Goal: Information Seeking & Learning: Understand process/instructions

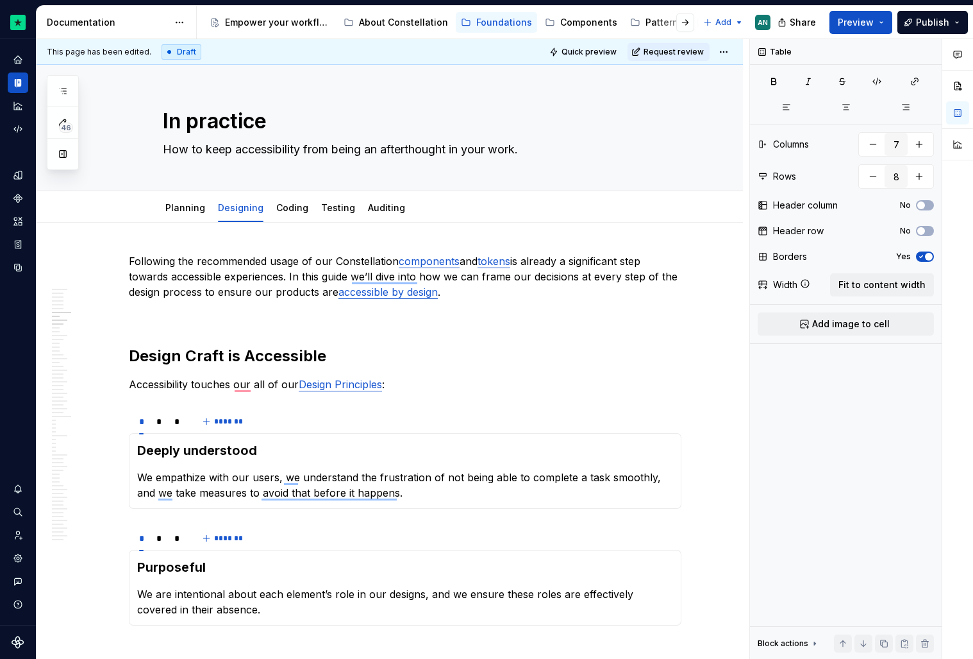
scroll to position [653, 0]
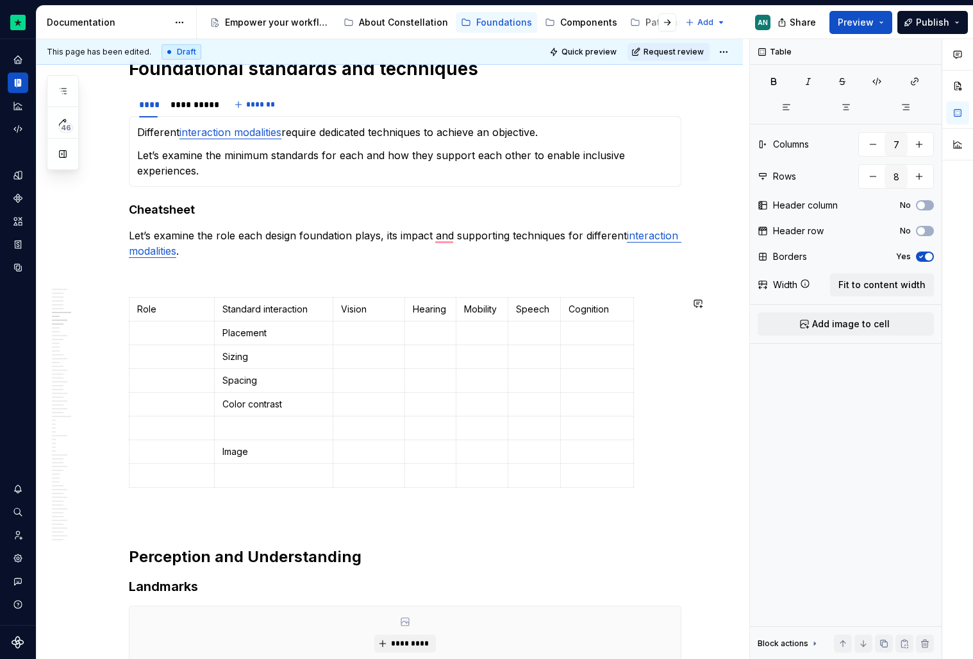
type textarea "*"
click at [174, 341] on td "To enrich screen reader interactions, please activate Accessibility in Grammarl…" at bounding box center [172, 333] width 85 height 24
click at [299, 337] on p "Placement" at bounding box center [274, 332] width 103 height 13
click at [369, 334] on p "To enrich screen reader interactions, please activate Accessibility in Grammarl…" at bounding box center [369, 332] width 56 height 13
click at [156, 326] on p "To enrich screen reader interactions, please activate Accessibility in Grammarl…" at bounding box center [171, 332] width 69 height 13
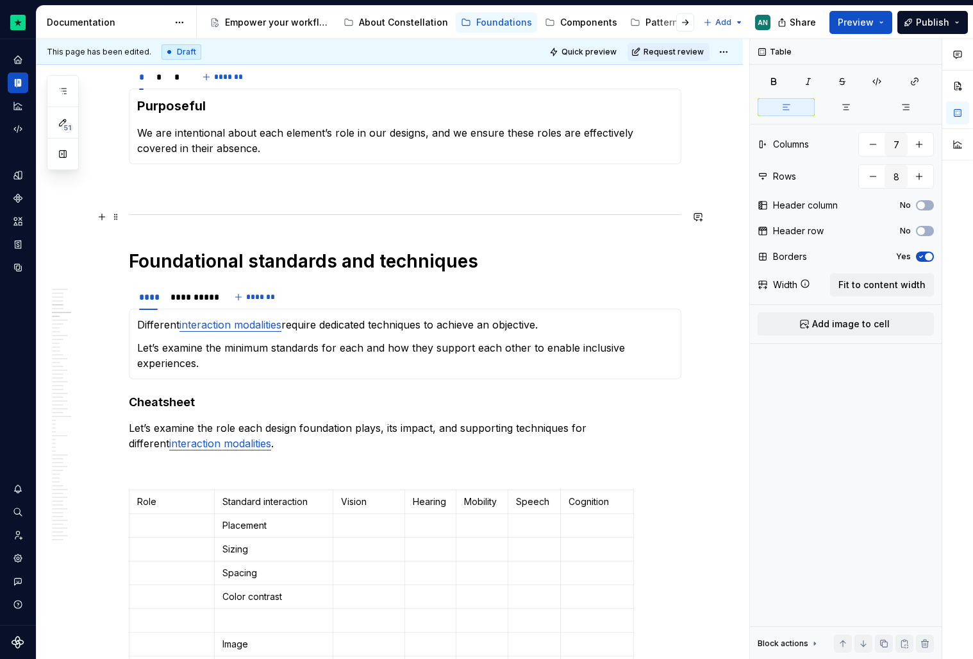
scroll to position [460, 0]
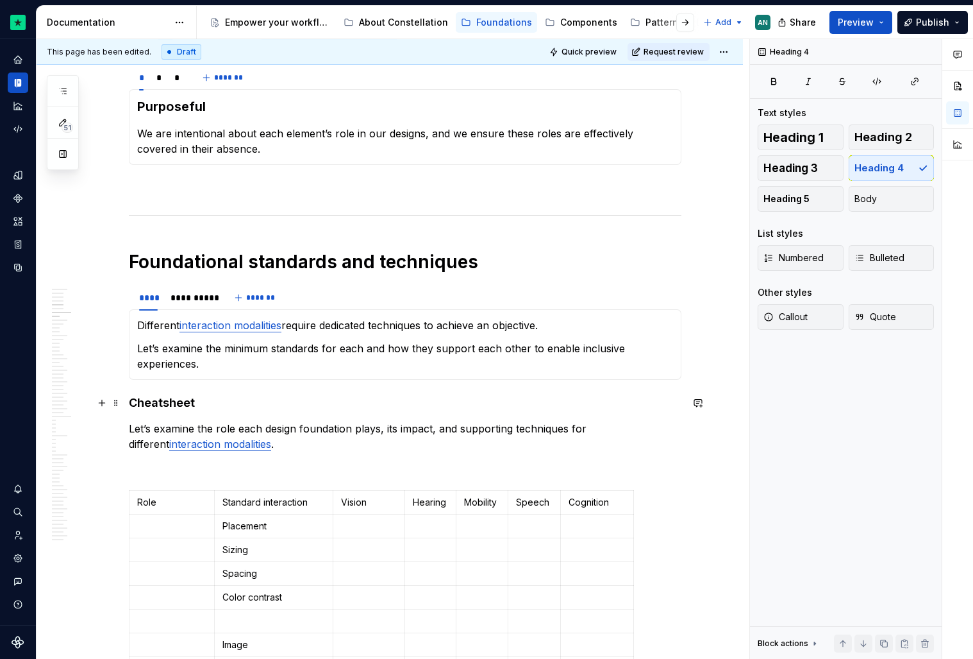
click at [132, 409] on h4 "Cheatsheet" at bounding box center [405, 402] width 553 height 15
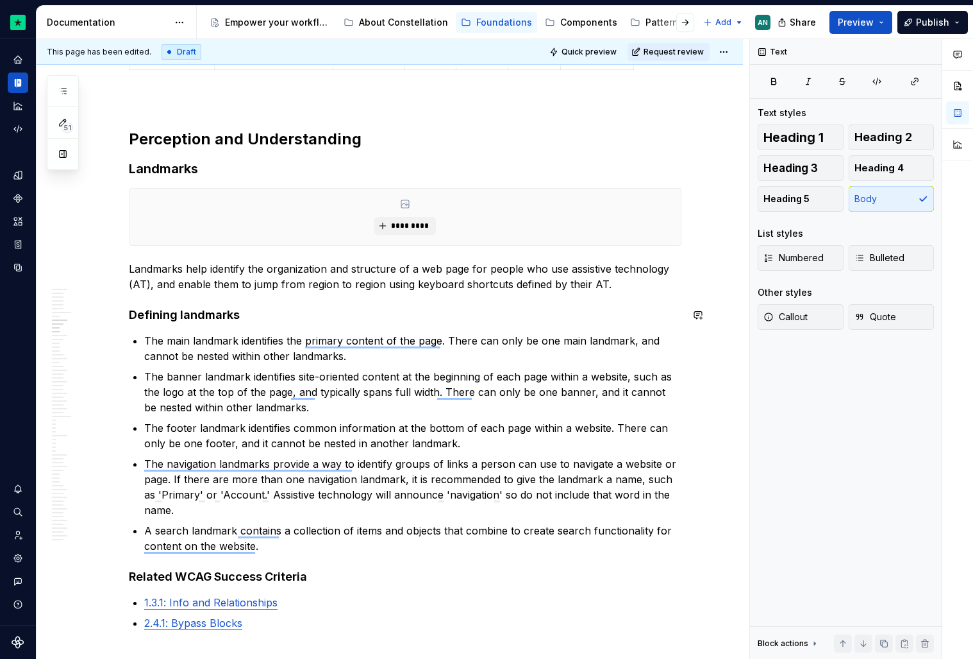
scroll to position [1078, 0]
drag, startPoint x: 146, startPoint y: 288, endPoint x: 130, endPoint y: 287, distance: 15.4
click at [129, 288] on p "Landmarks help identify the organization and structure of a web page for people…" at bounding box center [405, 277] width 553 height 31
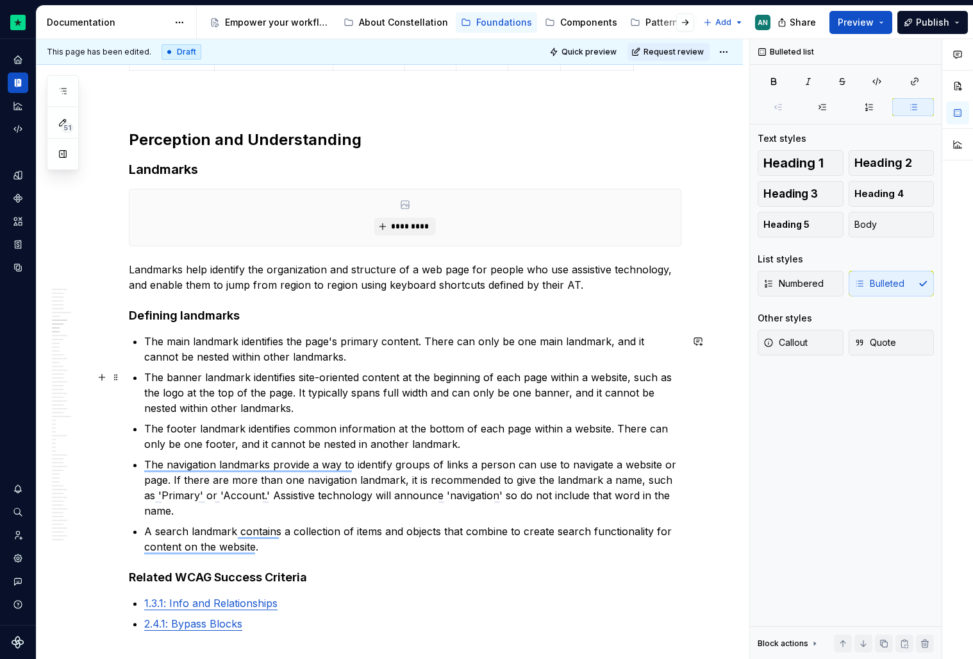
click at [594, 392] on p "The banner landmark identifies site-oriented content at the beginning of each p…" at bounding box center [412, 392] width 537 height 46
drag, startPoint x: 593, startPoint y: 392, endPoint x: 563, endPoint y: 392, distance: 29.5
click at [563, 392] on p "The banner landmark identifies site-oriented content at the beginning of each p…" at bounding box center [412, 392] width 537 height 46
click at [192, 433] on p "The footer landmark identifies common information at the bottom of each page wi…" at bounding box center [412, 436] width 537 height 31
click at [449, 443] on p "The footer landmark identifies common information at the bottom of each page wi…" at bounding box center [412, 436] width 537 height 31
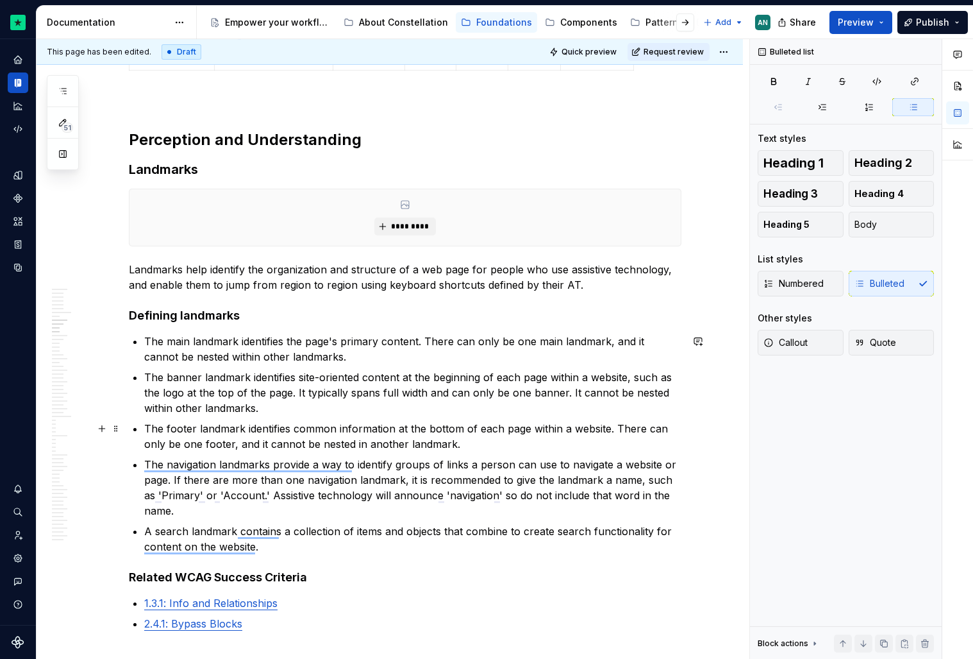
click at [300, 441] on p "The footer landmark identifies common information at the bottom of each page wi…" at bounding box center [412, 436] width 537 height 31
click at [322, 441] on p "The footer landmark identifies common information at the bottom of each page wi…" at bounding box center [412, 436] width 537 height 31
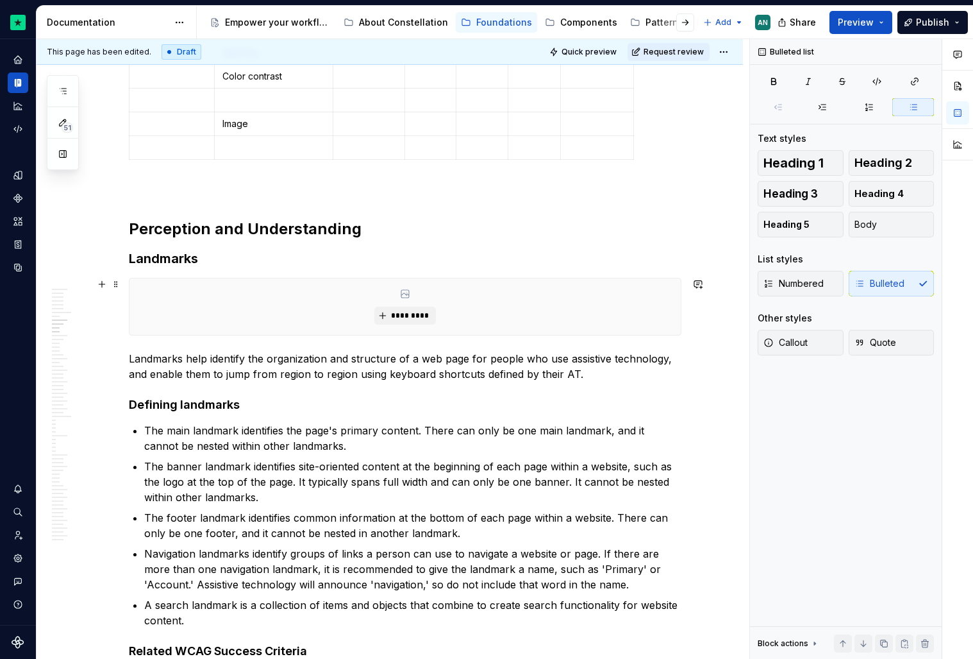
scroll to position [984, 0]
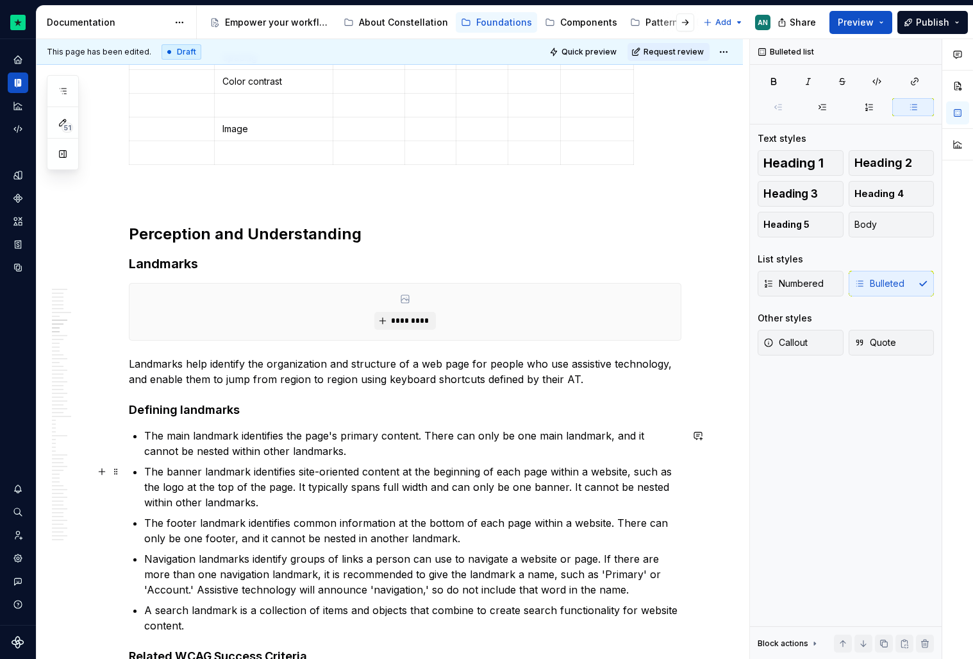
click at [214, 468] on p "The banner landmark identifies site-oriented content at the beginning of each p…" at bounding box center [412, 487] width 537 height 46
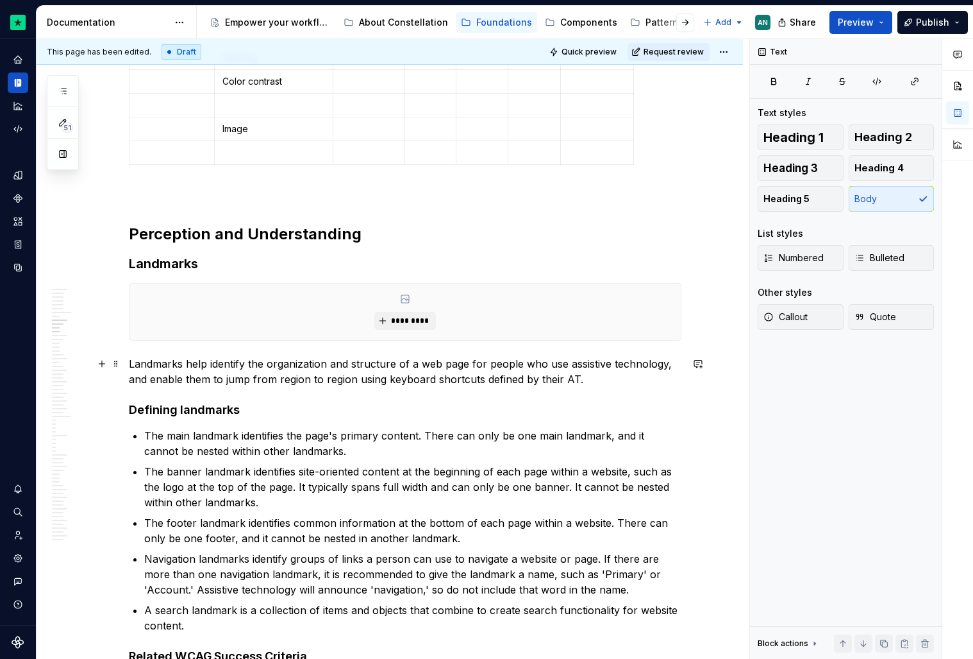
click at [603, 378] on p "Landmarks help identify the organization and structure of a web page for people…" at bounding box center [405, 371] width 553 height 31
drag, startPoint x: 571, startPoint y: 380, endPoint x: 563, endPoint y: 378, distance: 8.4
click at [563, 379] on p "Landmarks help identify the organization and structure of a web page for people…" at bounding box center [405, 371] width 553 height 31
drag, startPoint x: 478, startPoint y: 377, endPoint x: 573, endPoint y: 377, distance: 94.9
click at [573, 377] on p "Landmarks help identify the organization and structure of a web page for people…" at bounding box center [405, 371] width 553 height 31
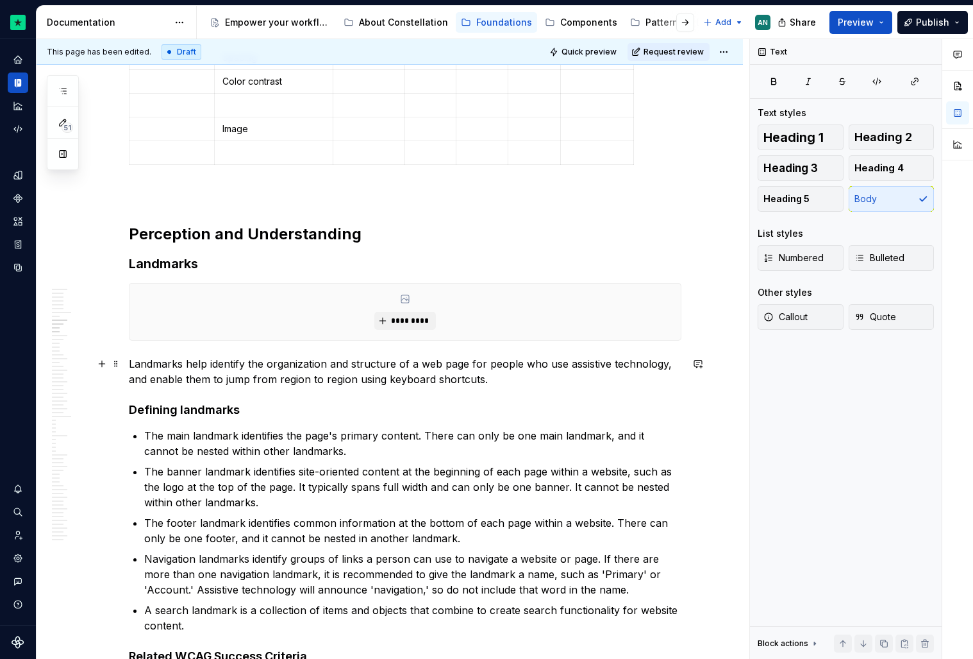
click at [549, 381] on p "Landmarks help identify the organization and structure of a web page for people…" at bounding box center [405, 371] width 553 height 31
click at [232, 269] on h3 "Landmarks" at bounding box center [405, 264] width 553 height 18
click at [421, 366] on p "Landmarks help identify the organization and structure of a web page for people…" at bounding box center [405, 371] width 553 height 31
click at [217, 268] on h3 "Landmarks" at bounding box center [405, 264] width 553 height 18
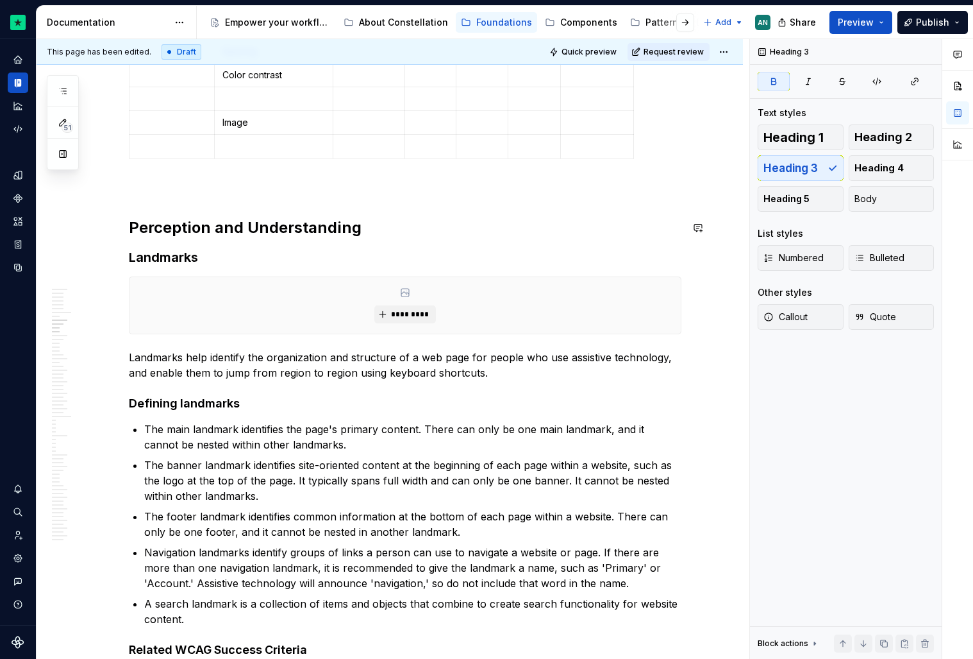
scroll to position [982, 0]
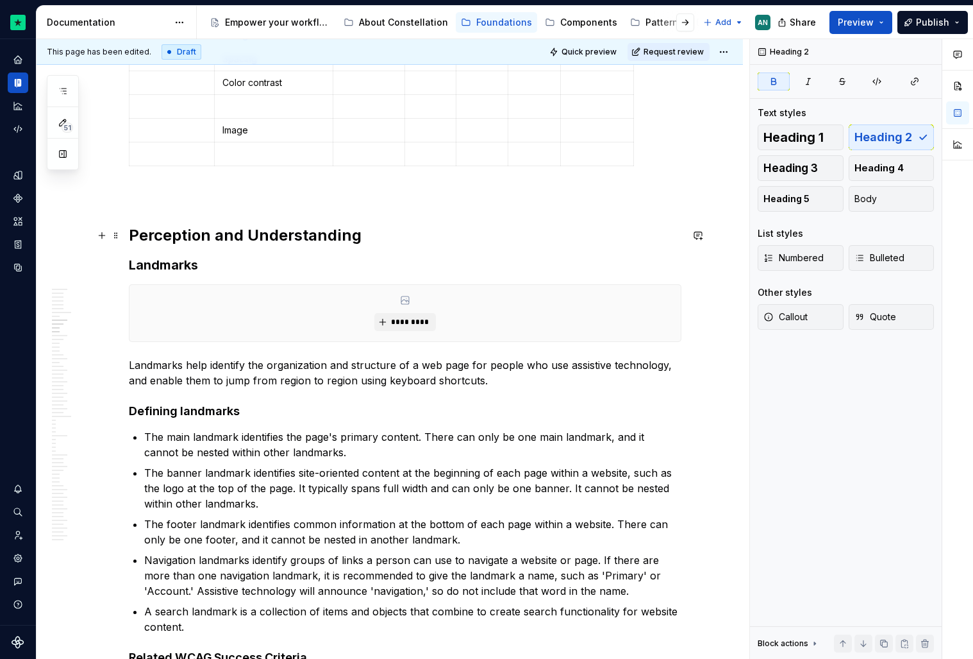
click at [398, 244] on h2 "Perception and Understanding" at bounding box center [405, 235] width 553 height 21
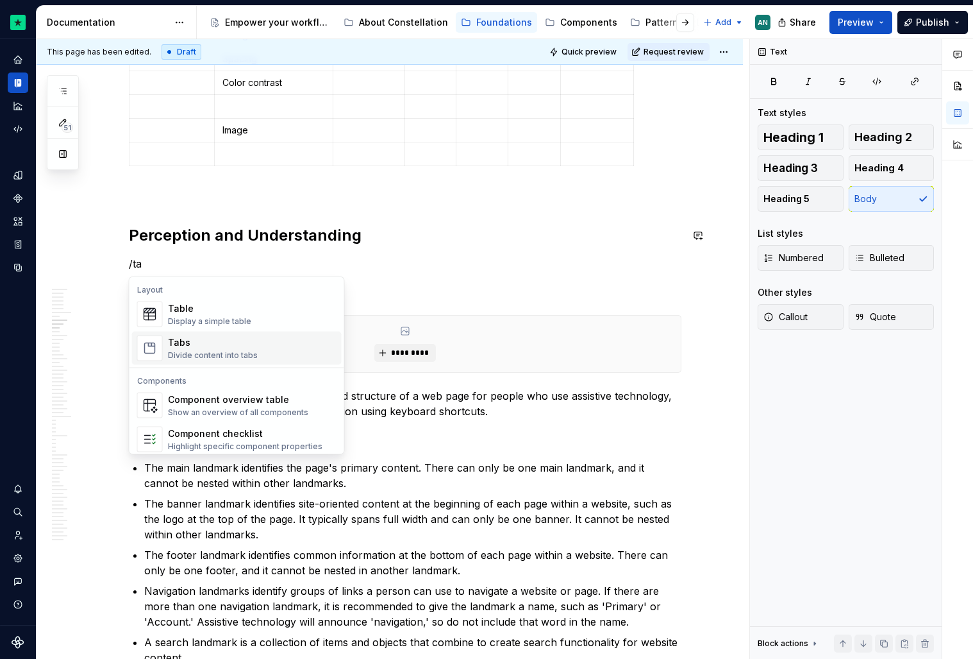
click at [244, 346] on div "Tabs" at bounding box center [213, 342] width 90 height 13
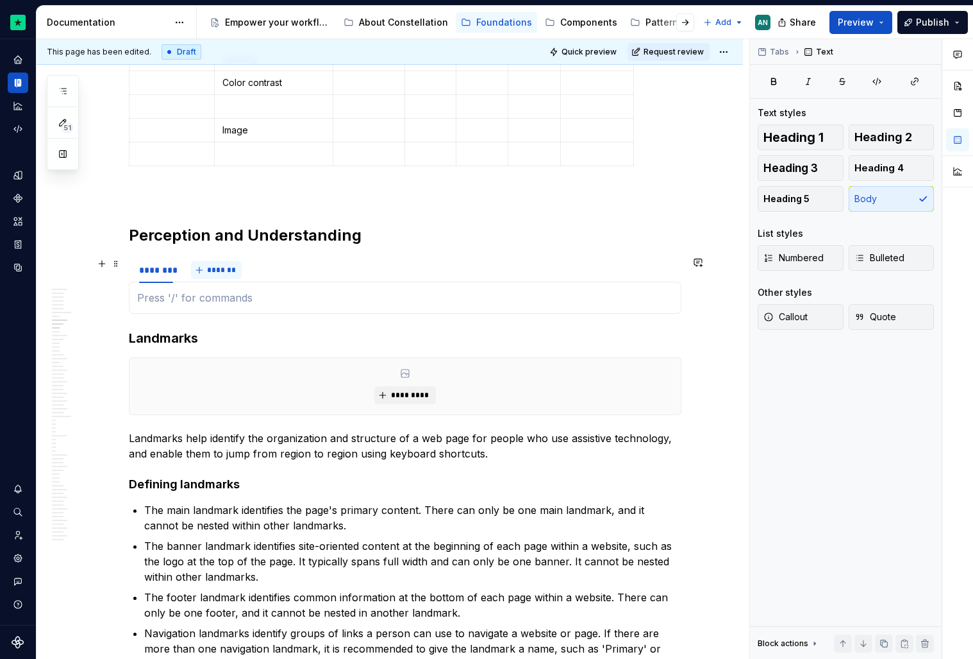
type textarea "*"
click at [209, 271] on span "*******" at bounding box center [221, 270] width 29 height 10
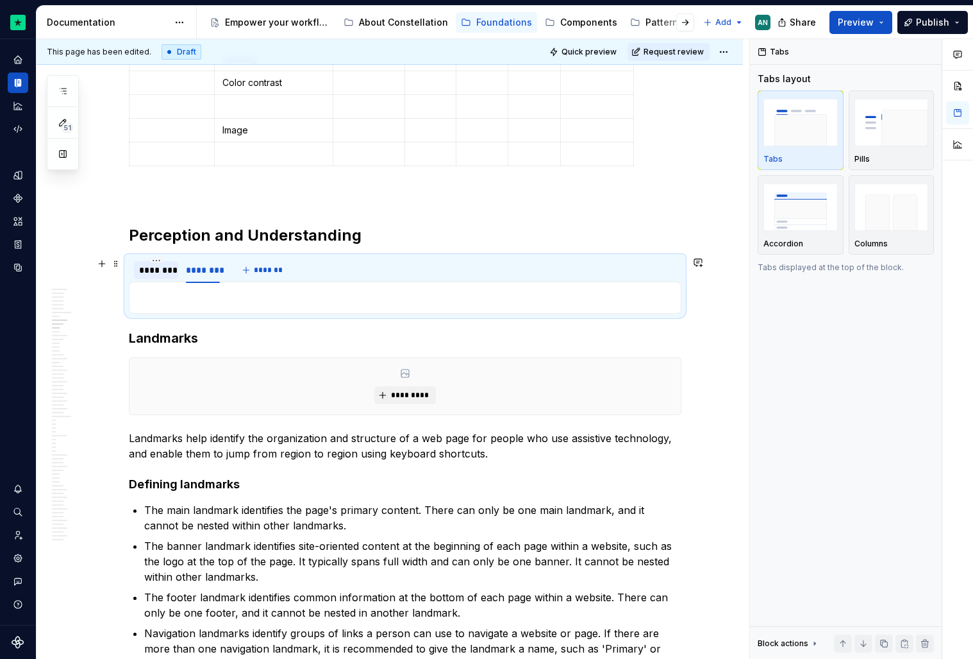
click at [158, 267] on div "********" at bounding box center [156, 270] width 34 height 13
click at [155, 268] on div "********" at bounding box center [156, 270] width 34 height 13
type input "****"
click at [190, 271] on div "********" at bounding box center [190, 270] width 34 height 13
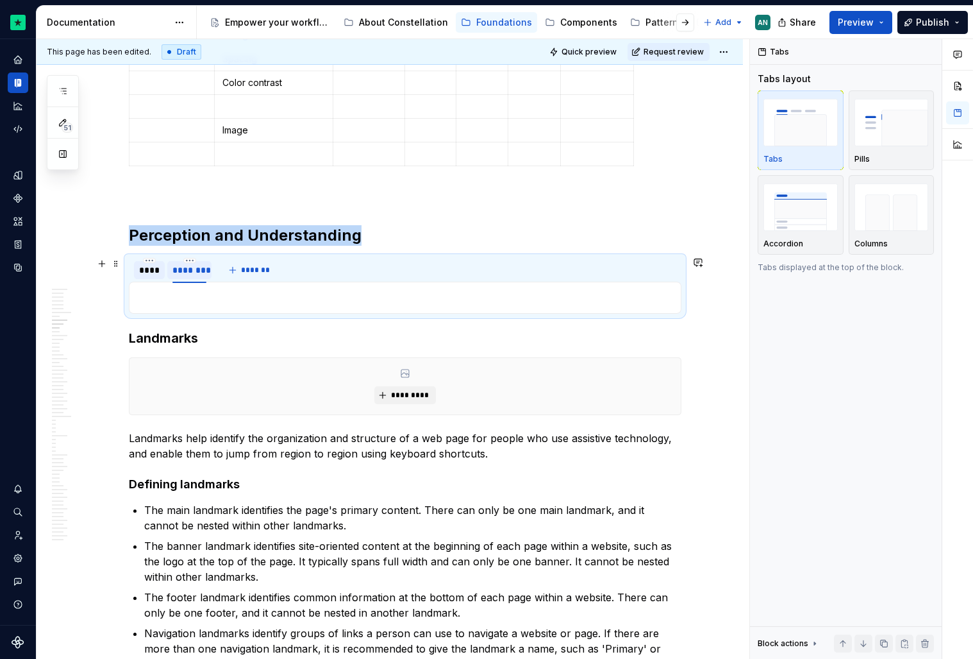
click at [190, 271] on div "********" at bounding box center [190, 270] width 34 height 13
type input "*******"
click at [324, 460] on p "Landmarks help identify the organization and structure of a web page for people…" at bounding box center [405, 445] width 553 height 31
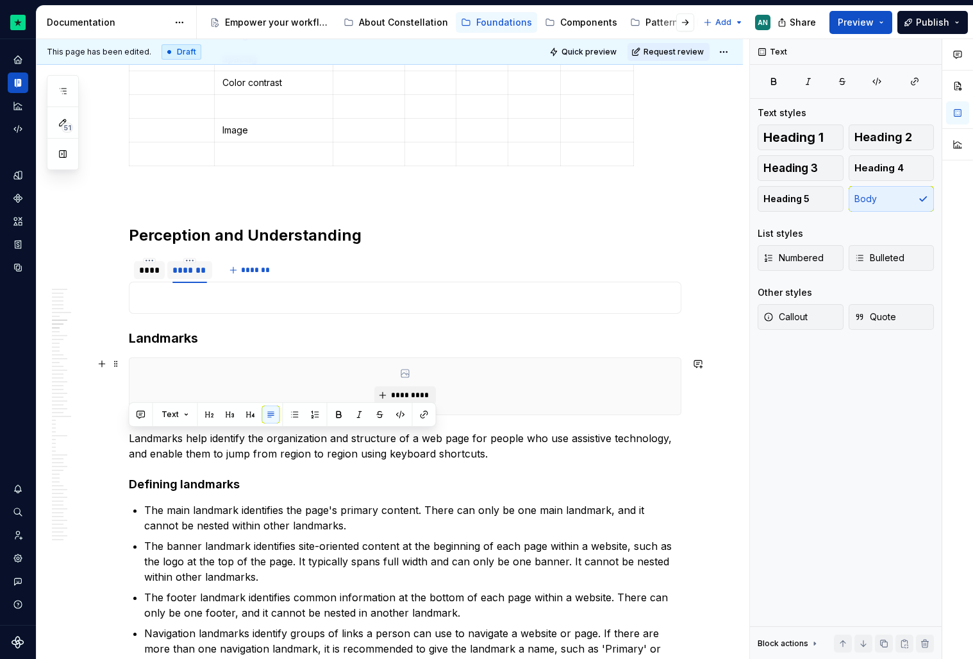
drag, startPoint x: 563, startPoint y: 455, endPoint x: 133, endPoint y: 353, distance: 442.4
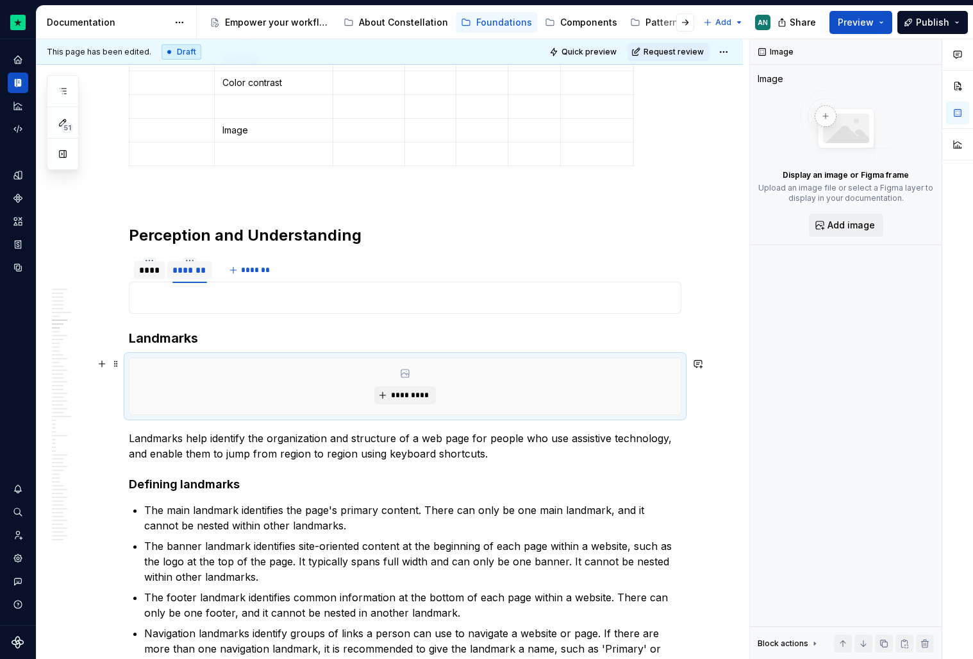
click at [229, 375] on div "*********" at bounding box center [406, 386] width 552 height 56
click at [262, 435] on p "Landmarks help identify the organization and structure of a web page for people…" at bounding box center [405, 445] width 553 height 31
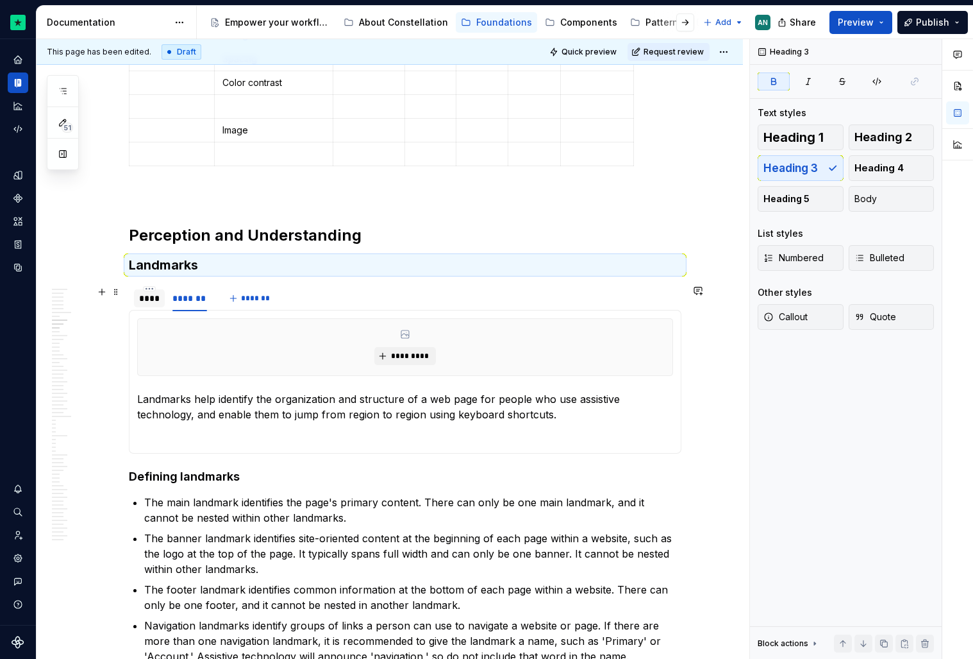
click at [145, 297] on div "****" at bounding box center [149, 298] width 21 height 13
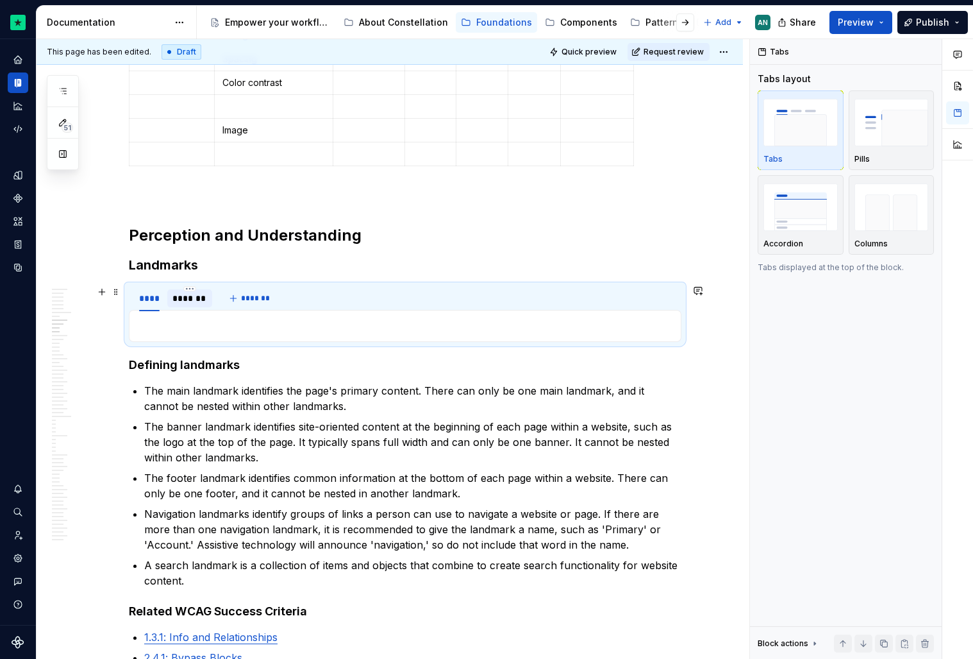
click at [181, 299] on div "*******" at bounding box center [190, 298] width 35 height 13
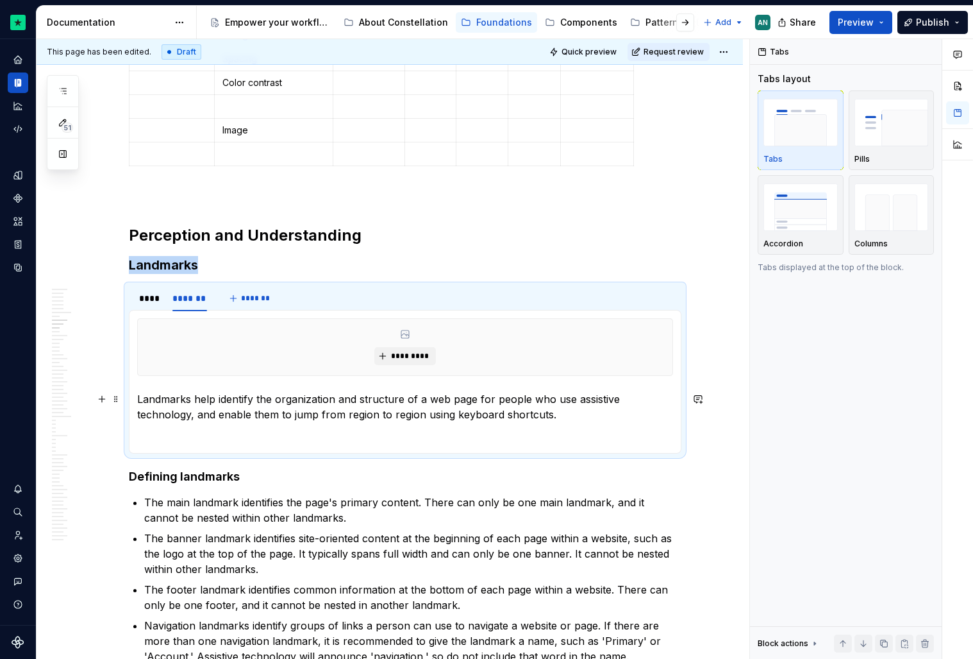
click at [154, 395] on p "Landmarks help identify the organization and structure of a web page for people…" at bounding box center [405, 406] width 536 height 31
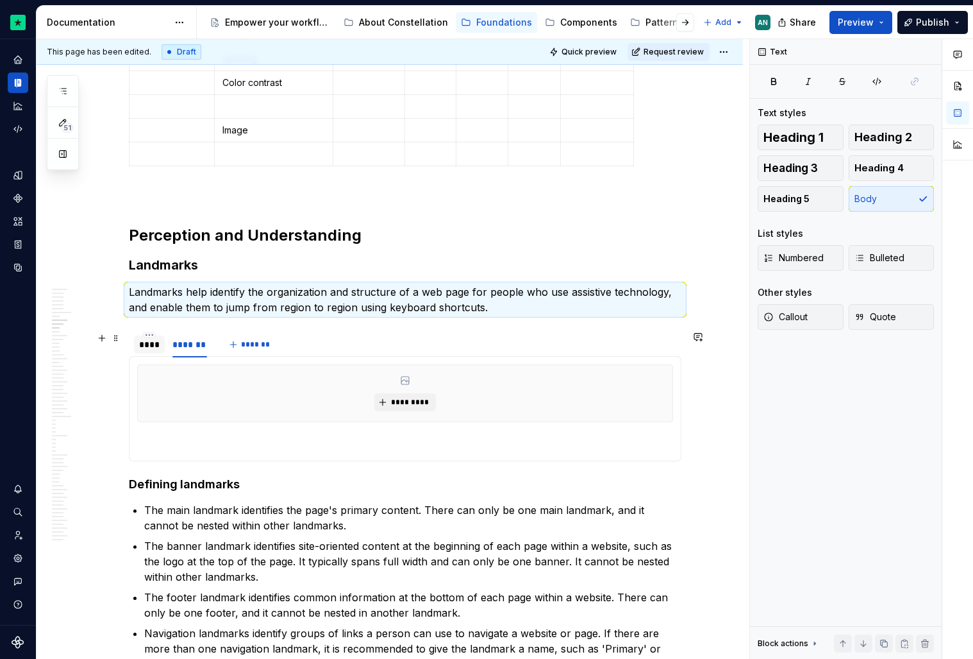
click at [149, 344] on div "****" at bounding box center [149, 344] width 21 height 13
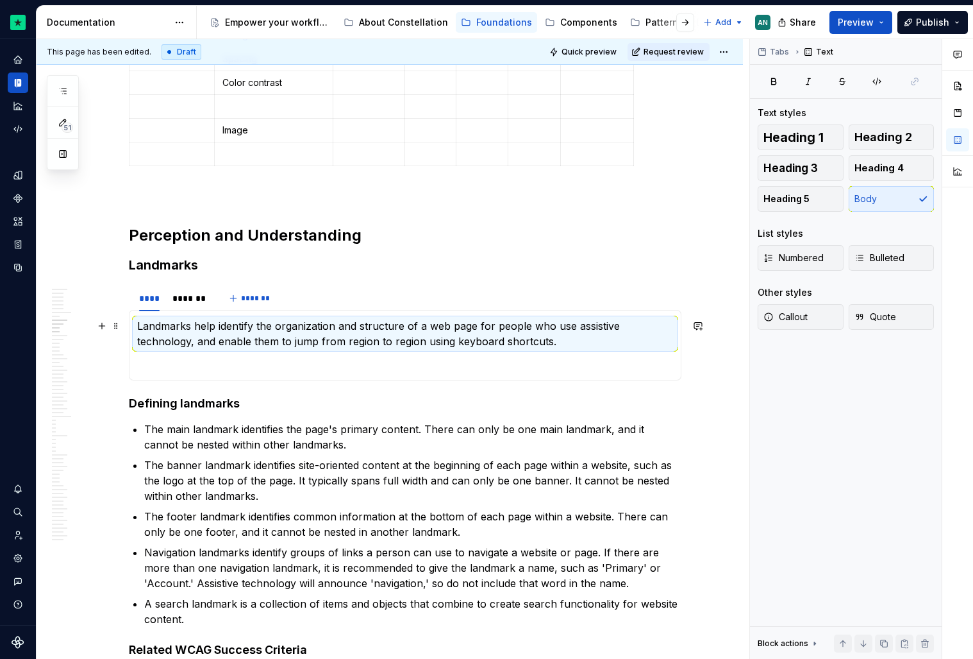
click at [609, 342] on p "Landmarks help identify the organization and structure of a web page for people…" at bounding box center [405, 333] width 536 height 31
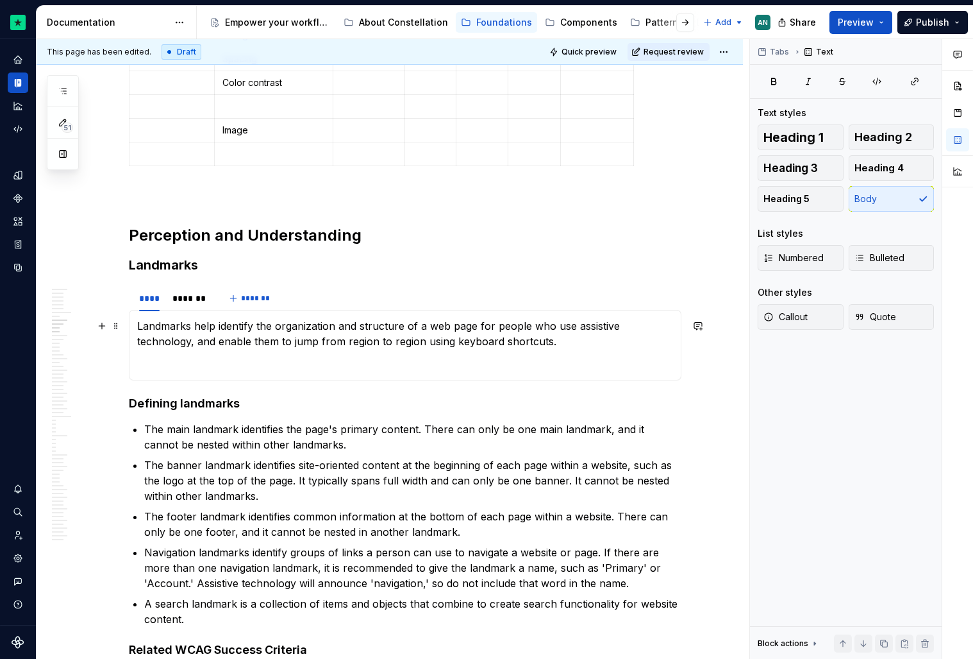
click at [579, 346] on p "Landmarks help identify the organization and structure of a web page for people…" at bounding box center [405, 333] width 536 height 31
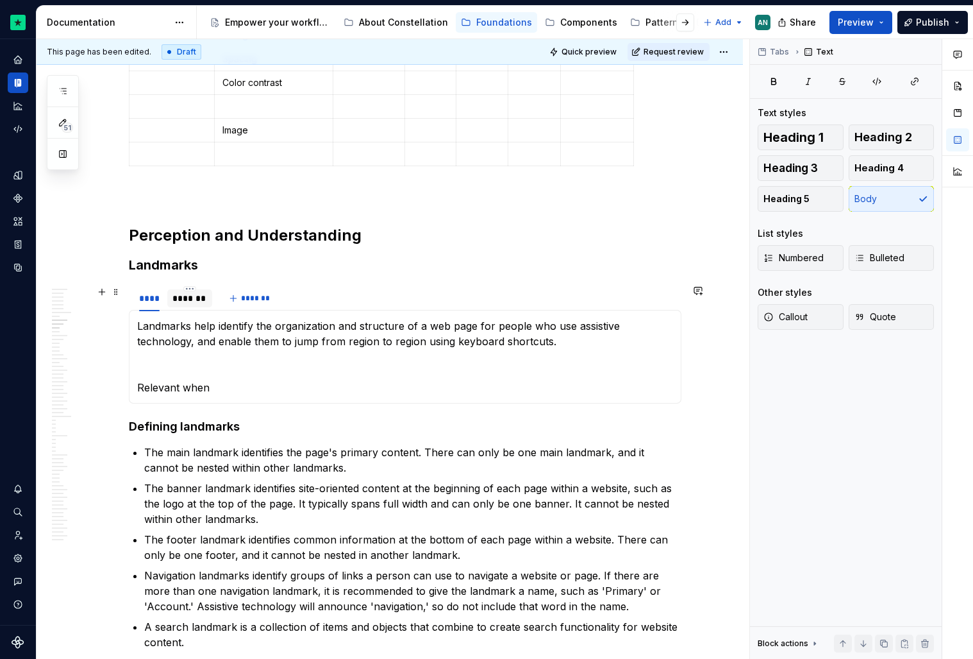
click at [194, 297] on div "*******" at bounding box center [190, 298] width 35 height 13
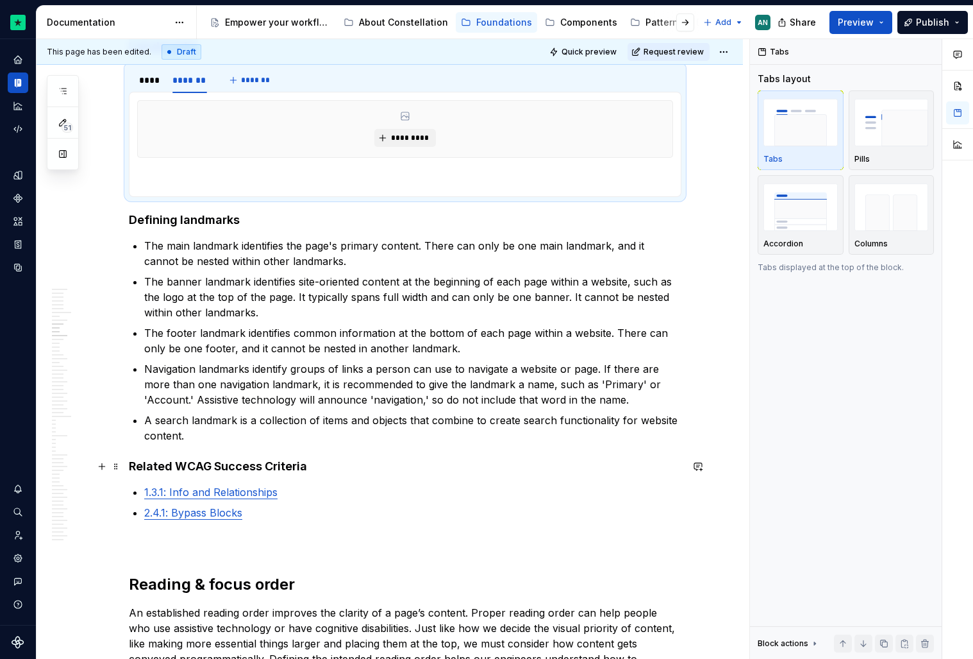
scroll to position [1200, 0]
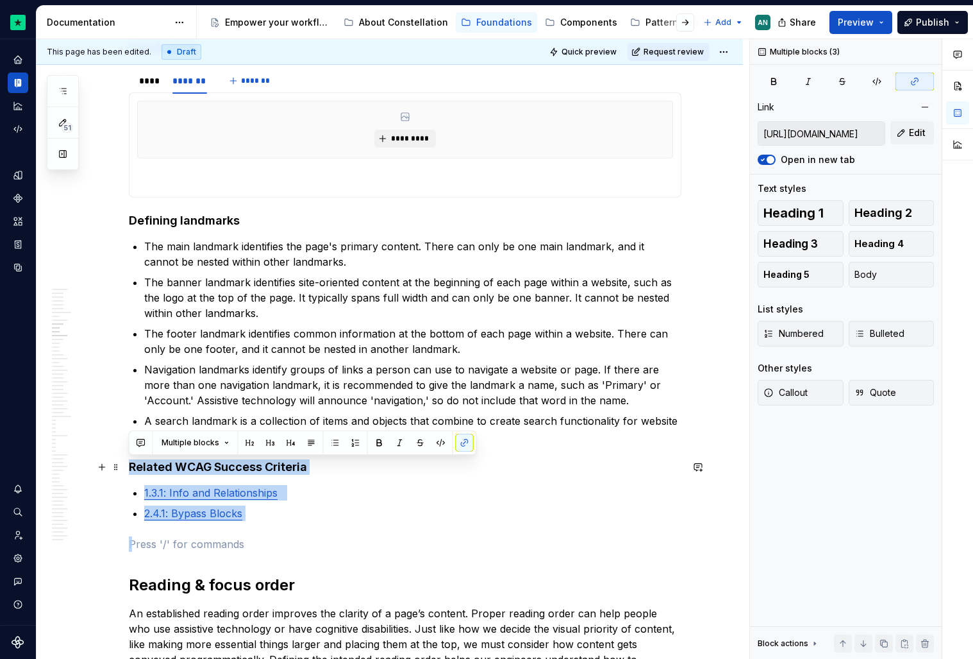
drag, startPoint x: 279, startPoint y: 523, endPoint x: 124, endPoint y: 464, distance: 165.4
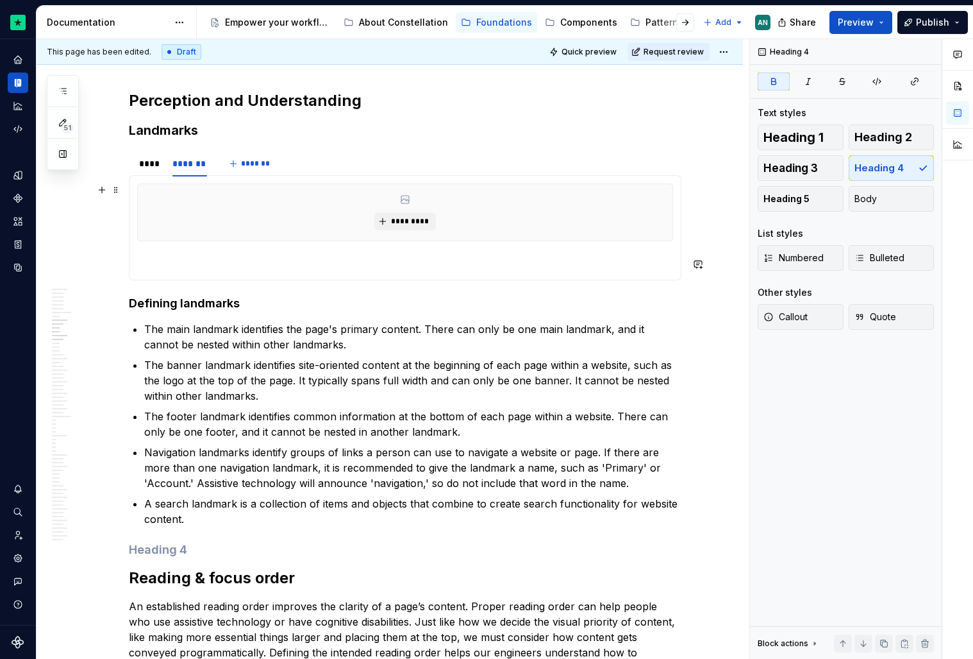
scroll to position [1108, 0]
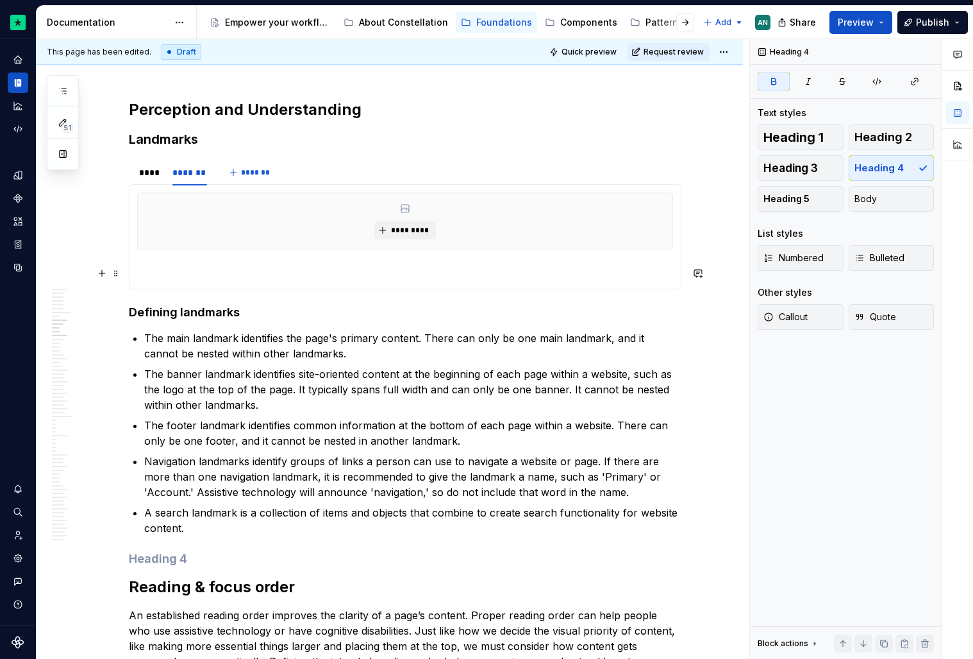
click at [192, 271] on p "To enrich screen reader interactions, please activate Accessibility in Grammarl…" at bounding box center [405, 272] width 536 height 15
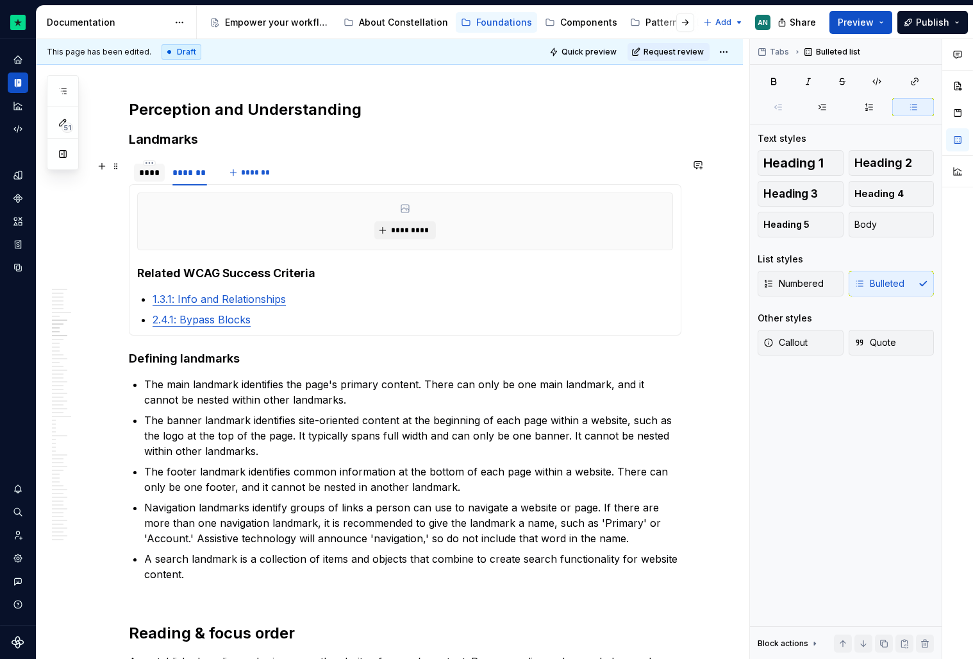
click at [142, 174] on div "****" at bounding box center [149, 172] width 21 height 13
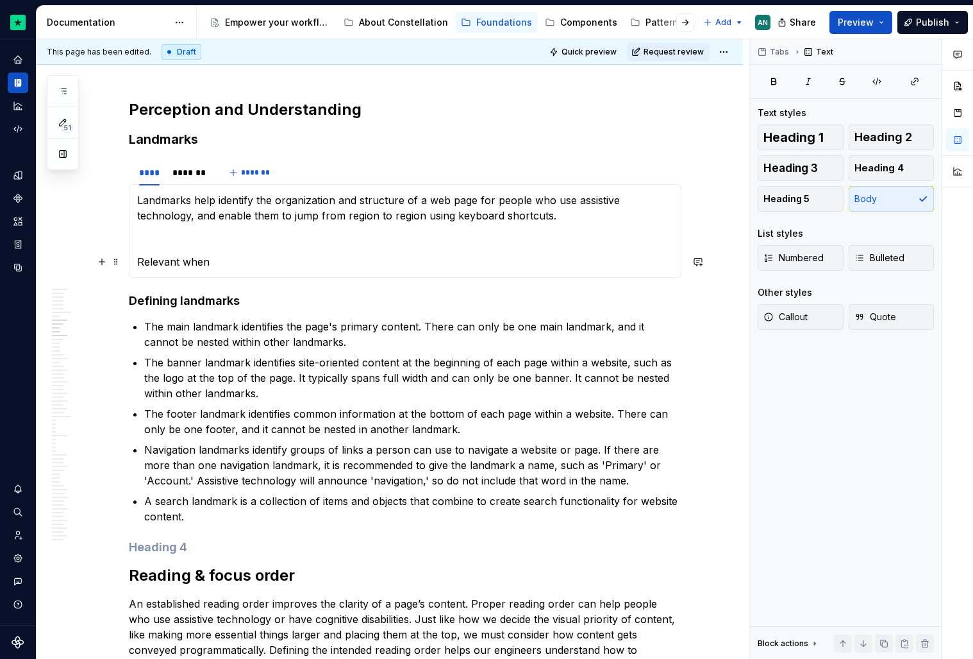
click at [310, 263] on p "Relevant when" at bounding box center [405, 261] width 536 height 15
click at [147, 240] on p "To enrich screen reader interactions, please activate Accessibility in Grammarl…" at bounding box center [405, 238] width 536 height 15
click at [138, 260] on p "Relevant when creating new produ" at bounding box center [405, 261] width 536 height 15
click at [339, 260] on p "Relevant when creating new produ" at bounding box center [405, 261] width 536 height 15
click at [201, 238] on p "To enrich screen reader interactions, please activate Accessibility in Grammarl…" at bounding box center [405, 238] width 536 height 15
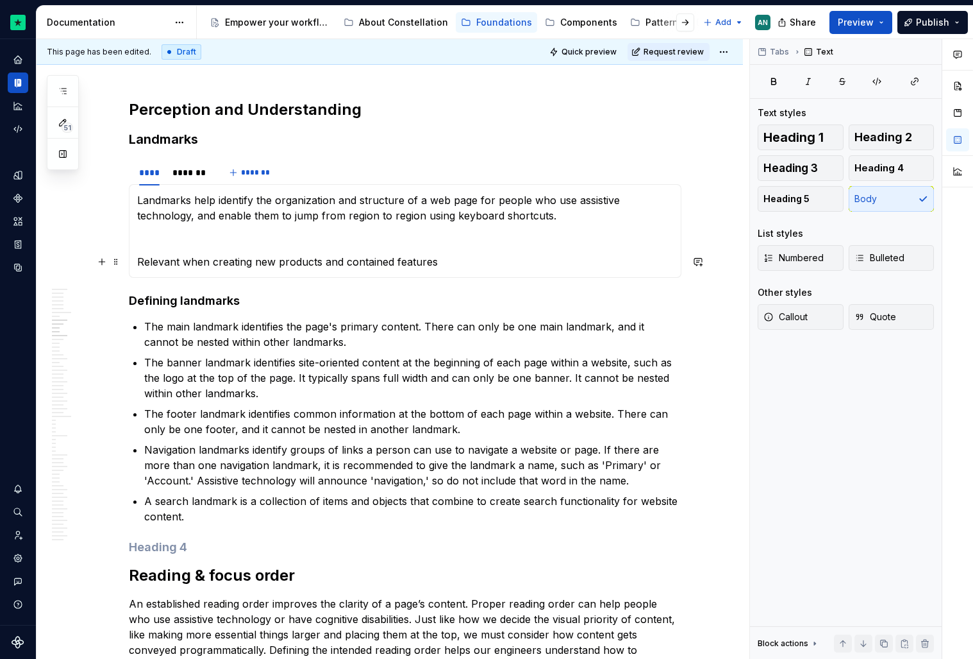
click at [468, 264] on p "Relevant when creating new products and contained features" at bounding box center [405, 261] width 536 height 15
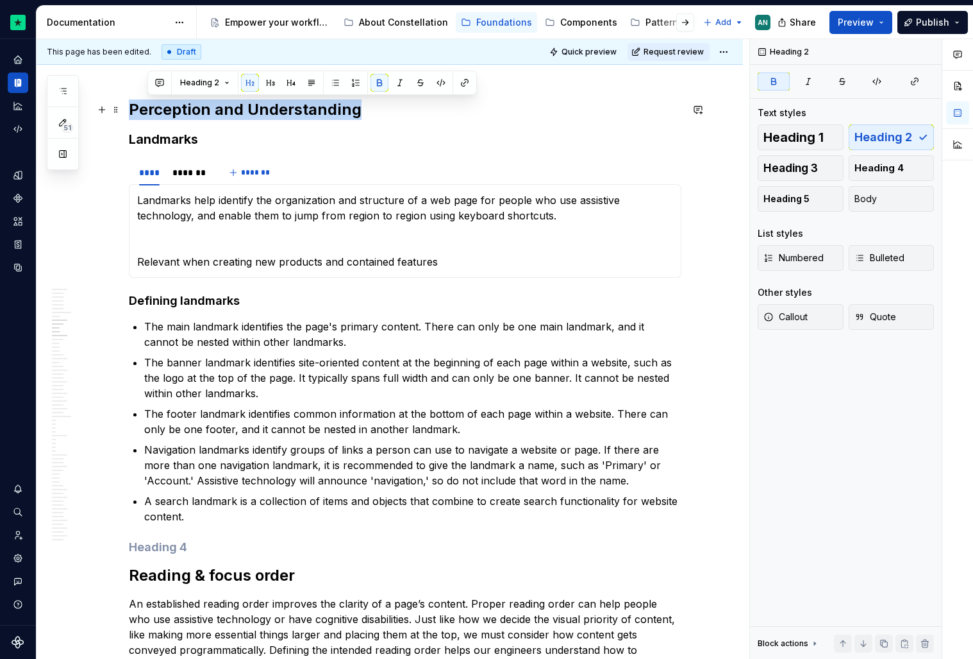
drag, startPoint x: 398, startPoint y: 113, endPoint x: 130, endPoint y: 110, distance: 267.4
click at [130, 110] on h2 "Perception and Understanding" at bounding box center [405, 109] width 553 height 21
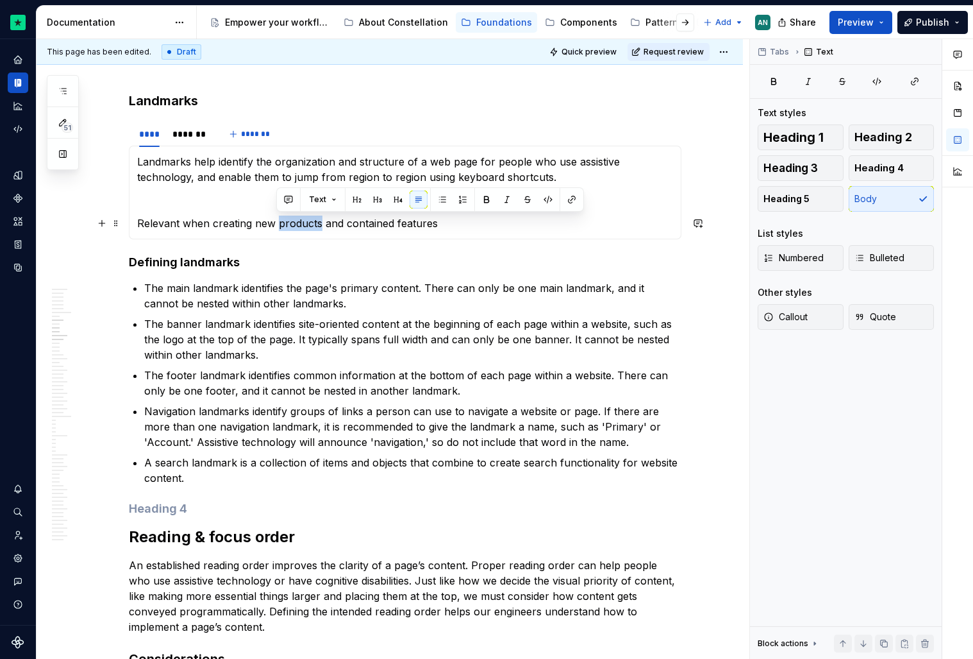
drag, startPoint x: 319, startPoint y: 224, endPoint x: 277, endPoint y: 223, distance: 41.7
click at [277, 223] on p "Relevant when creating new products and contained features" at bounding box center [405, 222] width 536 height 15
click at [450, 228] on p "Relevant when creating new pages and contained features" at bounding box center [405, 222] width 536 height 15
click at [428, 224] on p "Relevant when creating new pages and contained features. Features within" at bounding box center [405, 222] width 536 height 15
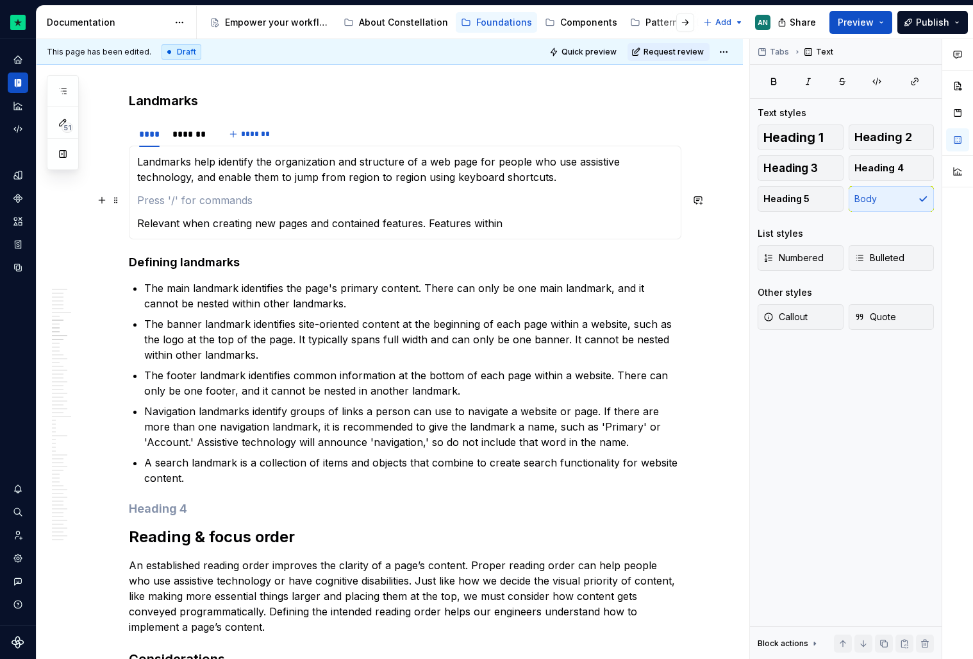
click at [318, 198] on p "To enrich screen reader interactions, please activate Accessibility in Grammarl…" at bounding box center [405, 199] width 536 height 15
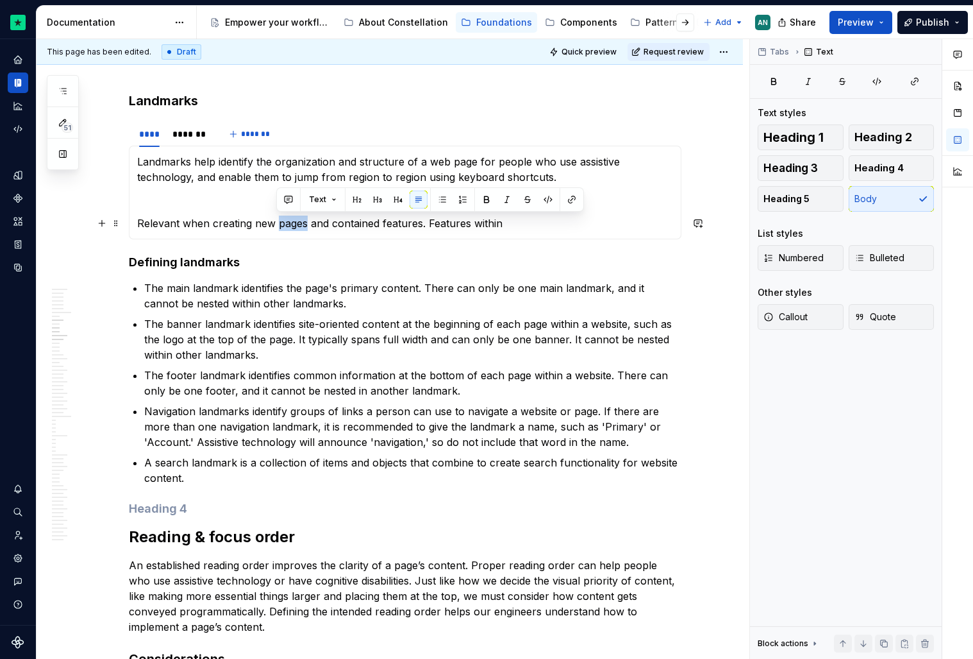
drag, startPoint x: 307, startPoint y: 224, endPoint x: 278, endPoint y: 224, distance: 28.2
click at [278, 224] on p "Relevant when creating new pages and contained features. Features within" at bounding box center [405, 222] width 536 height 15
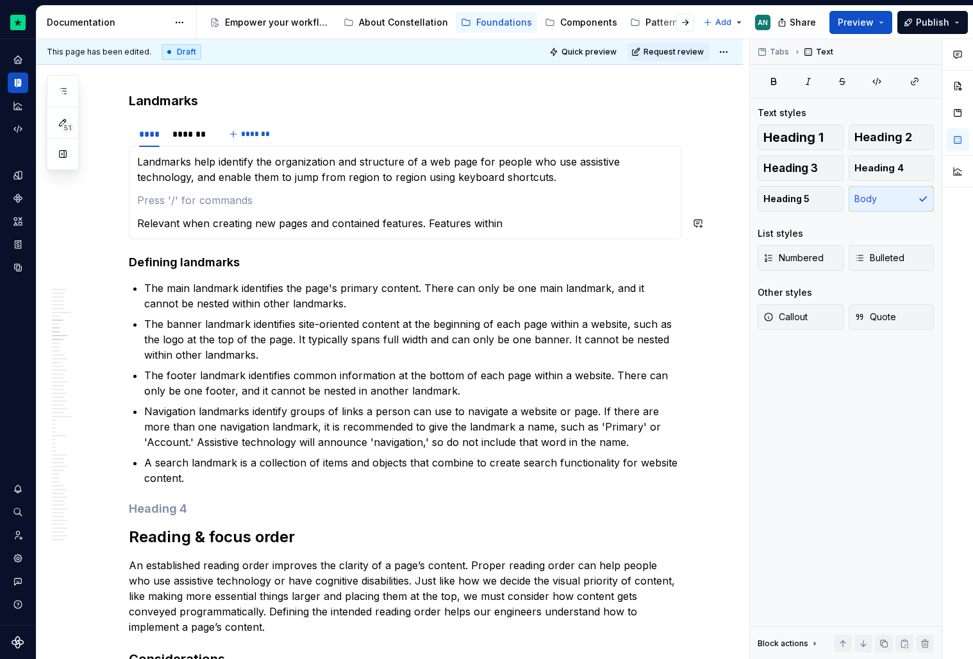
click at [220, 202] on p "To enrich screen reader interactions, please activate Accessibility in Grammarl…" at bounding box center [405, 199] width 536 height 15
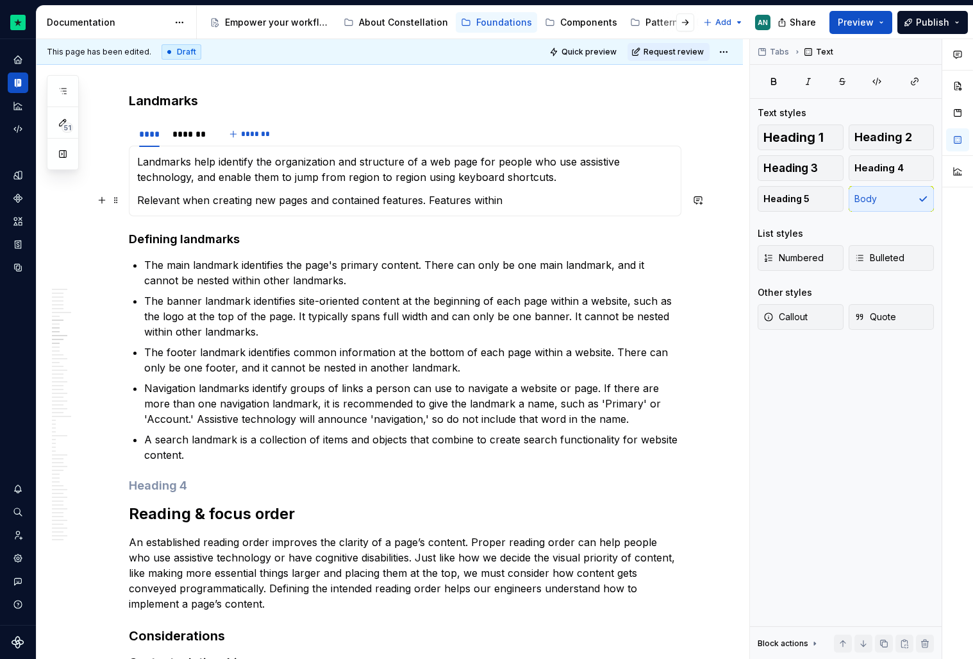
click at [182, 201] on p "Relevant when creating new pages and contained features. Features within" at bounding box center [405, 199] width 536 height 15
click at [137, 203] on p "Relevant when creating new pages and contained features. Features within" at bounding box center [405, 199] width 536 height 15
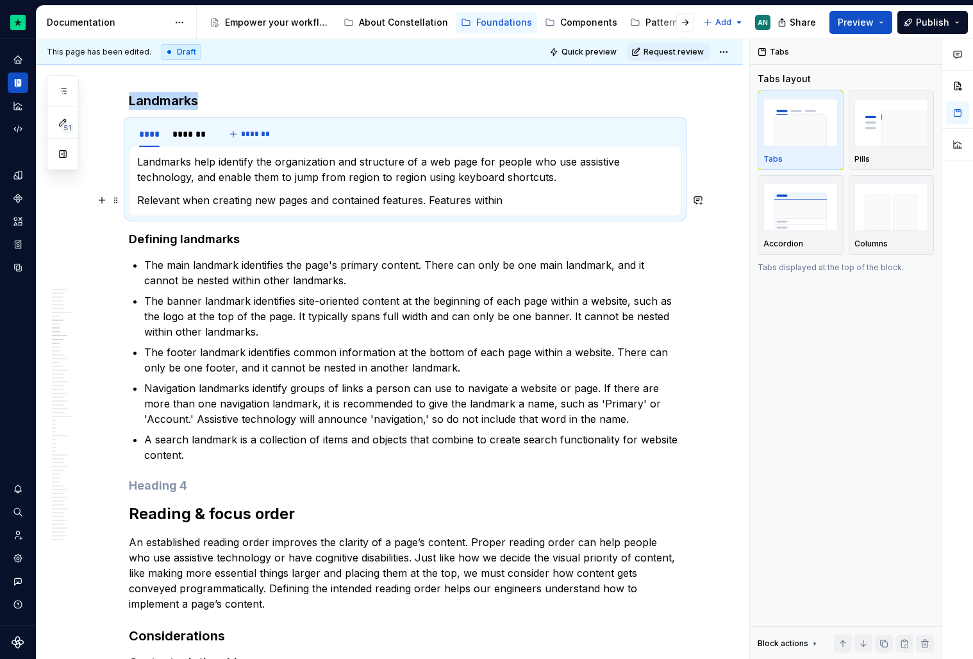
click at [138, 200] on p "Relevant when creating new pages and contained features. Features within" at bounding box center [405, 199] width 536 height 15
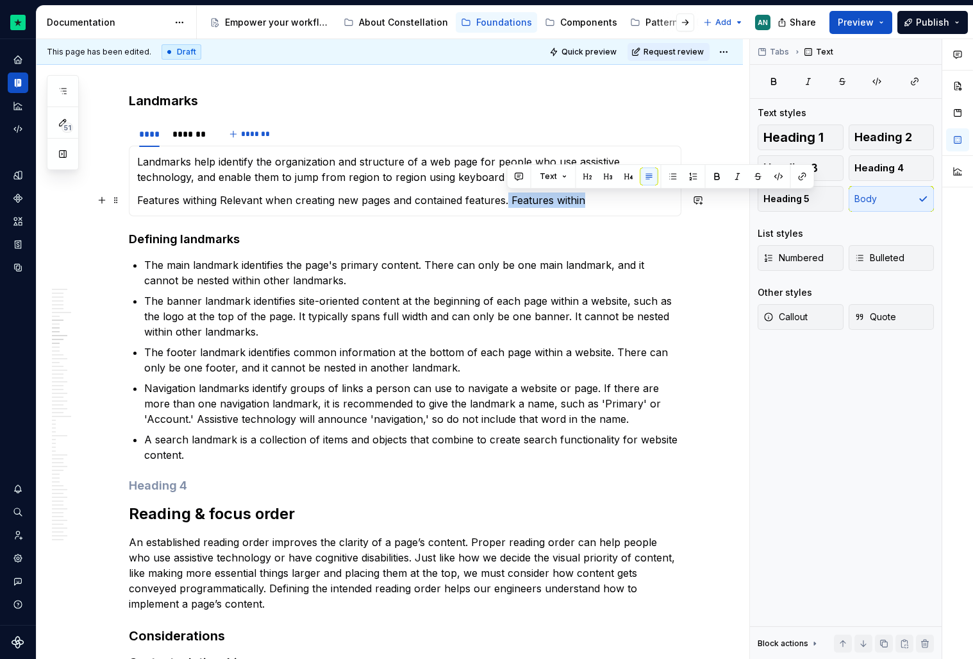
drag, startPoint x: 597, startPoint y: 198, endPoint x: 509, endPoint y: 196, distance: 88.5
click at [509, 196] on p "Features withing Relevant when creating new pages and contained features. Featu…" at bounding box center [405, 199] width 536 height 15
click at [213, 203] on p "Features withing Relevant when creating new pages and contained features." at bounding box center [405, 199] width 536 height 15
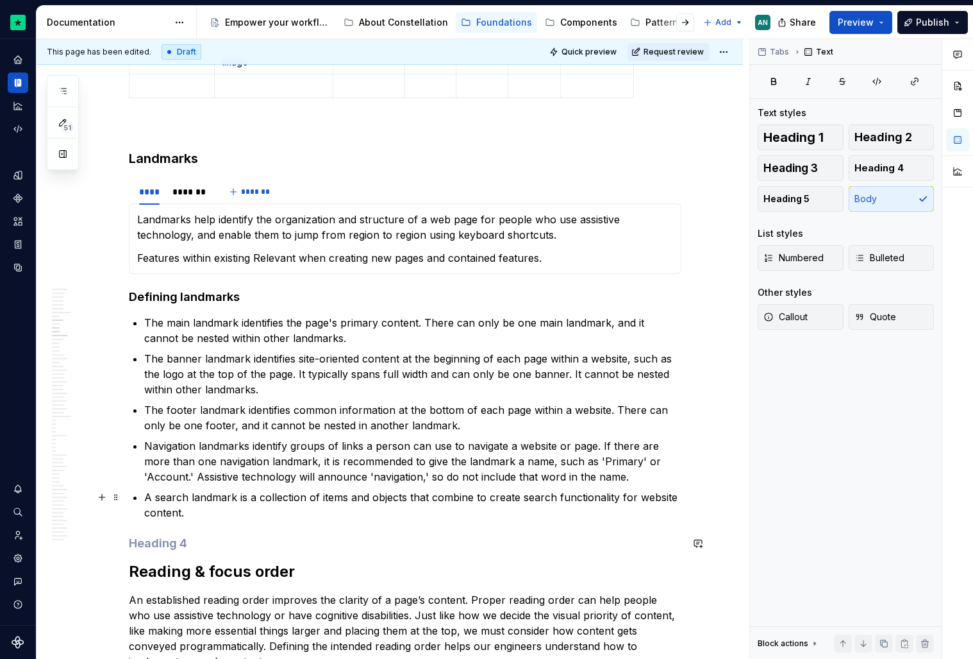
scroll to position [1027, 0]
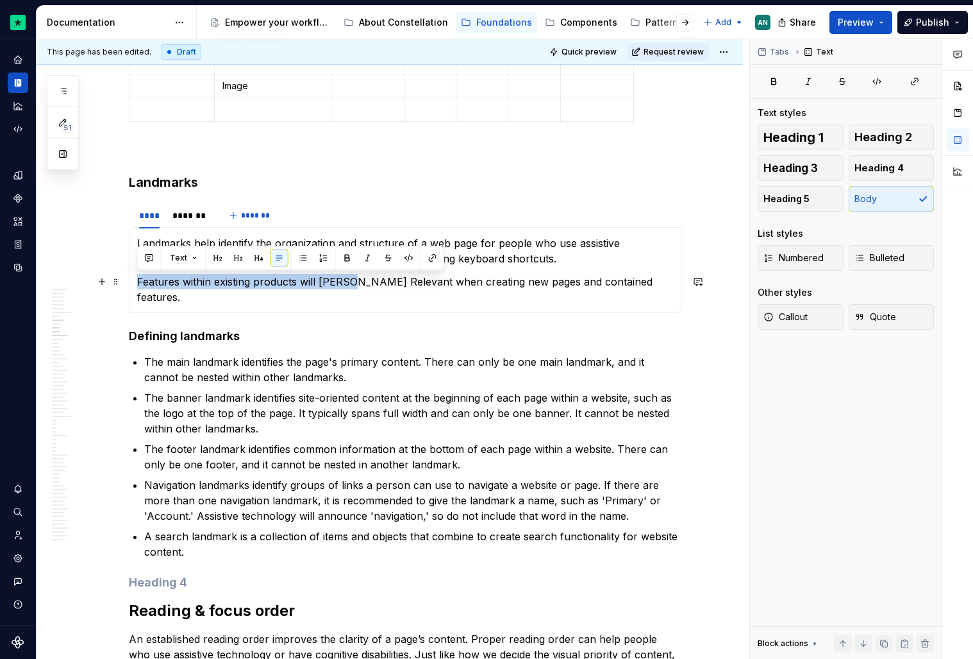
drag, startPoint x: 352, startPoint y: 282, endPoint x: 137, endPoint y: 281, distance: 214.8
click at [137, 281] on p "Features within existing products will [PERSON_NAME] Relevant when creating new…" at bounding box center [405, 289] width 536 height 31
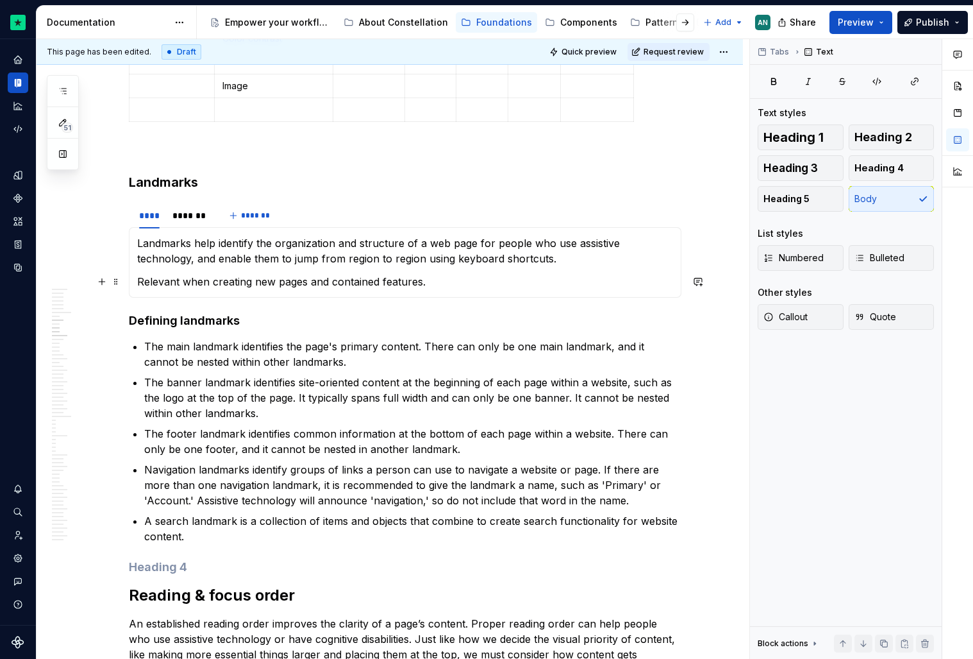
click at [468, 283] on p "Relevant when creating new pages and contained features." at bounding box center [405, 281] width 536 height 15
click at [330, 283] on p "Relevant when creating new pages and contained features." at bounding box center [405, 281] width 536 height 15
click at [502, 278] on p "Relevant when creating new pages and self-contained features." at bounding box center [405, 281] width 536 height 15
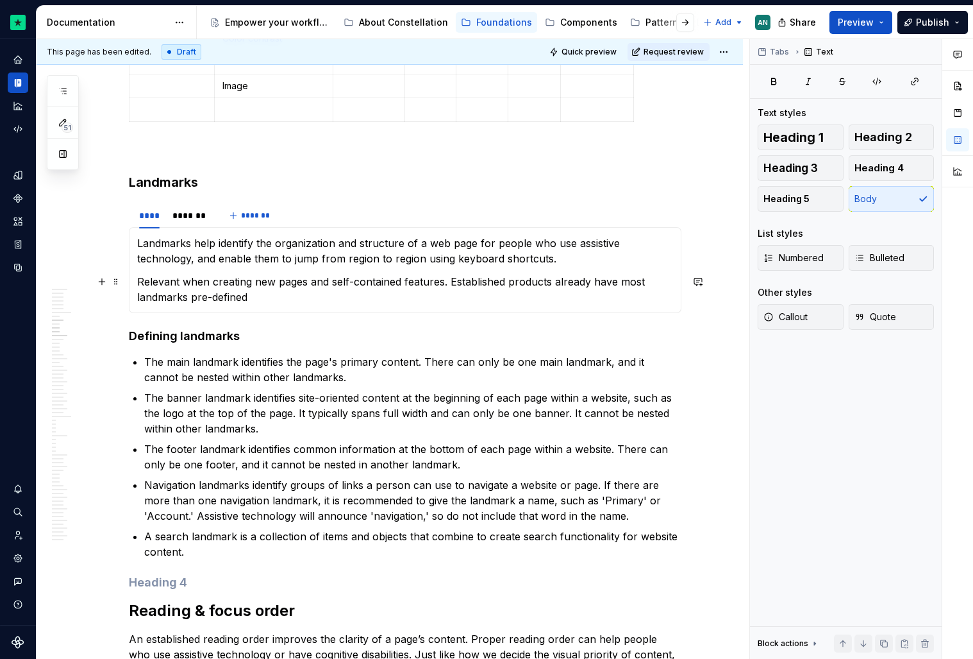
click at [507, 284] on p "Relevant when creating new pages and self-contained features. Established produ…" at bounding box center [405, 289] width 536 height 31
click at [457, 282] on p "Relevant when creating new pages and self-contained features. Established produ…" at bounding box center [405, 289] width 536 height 31
click at [300, 296] on p "Relevant when creating new pages and self-contained features. Established produ…" at bounding box center [405, 289] width 536 height 31
click at [447, 283] on p "Relevant when creating new pages and self-contained features. Established produ…" at bounding box center [405, 289] width 536 height 31
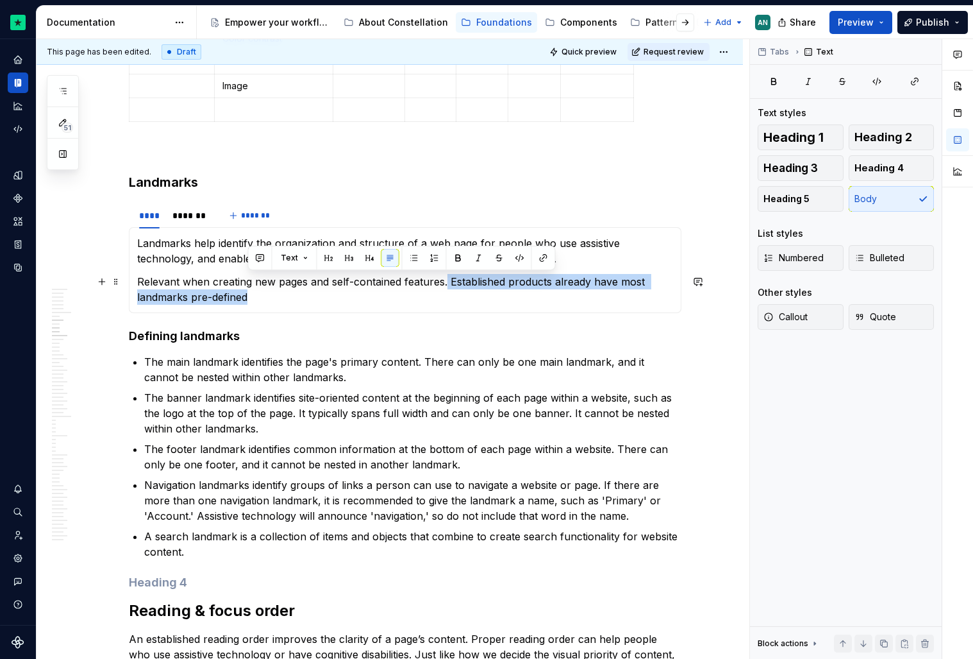
drag, startPoint x: 446, startPoint y: 283, endPoint x: 464, endPoint y: 303, distance: 26.3
click at [464, 303] on p "Relevant when creating new pages and self-contained features. Established produ…" at bounding box center [405, 289] width 536 height 31
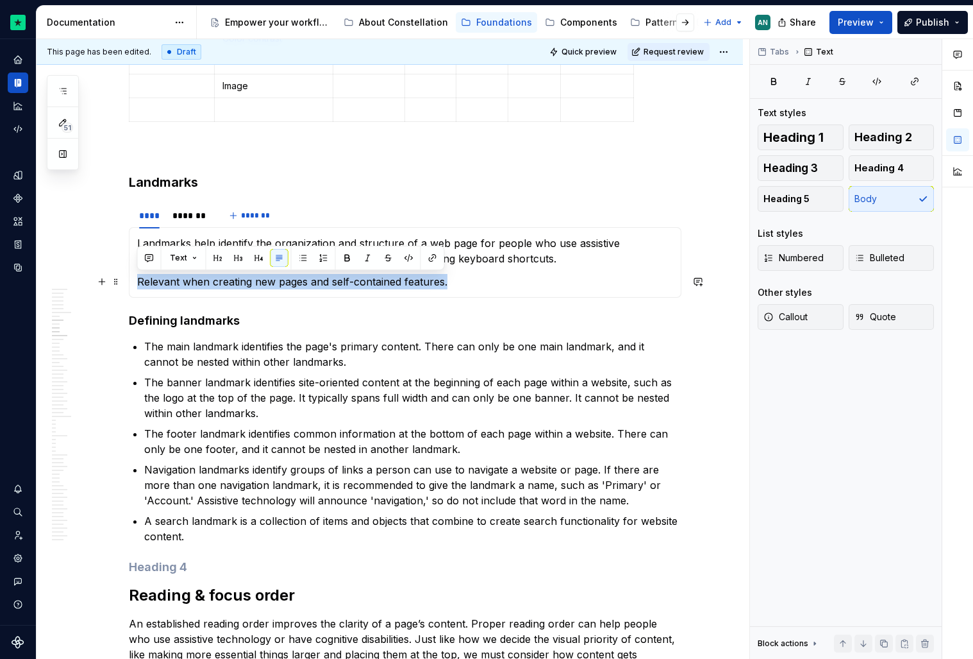
drag, startPoint x: 454, startPoint y: 274, endPoint x: 139, endPoint y: 278, distance: 315.5
click at [139, 278] on p "Relevant when creating new pages and self-contained features." at bounding box center [405, 281] width 536 height 15
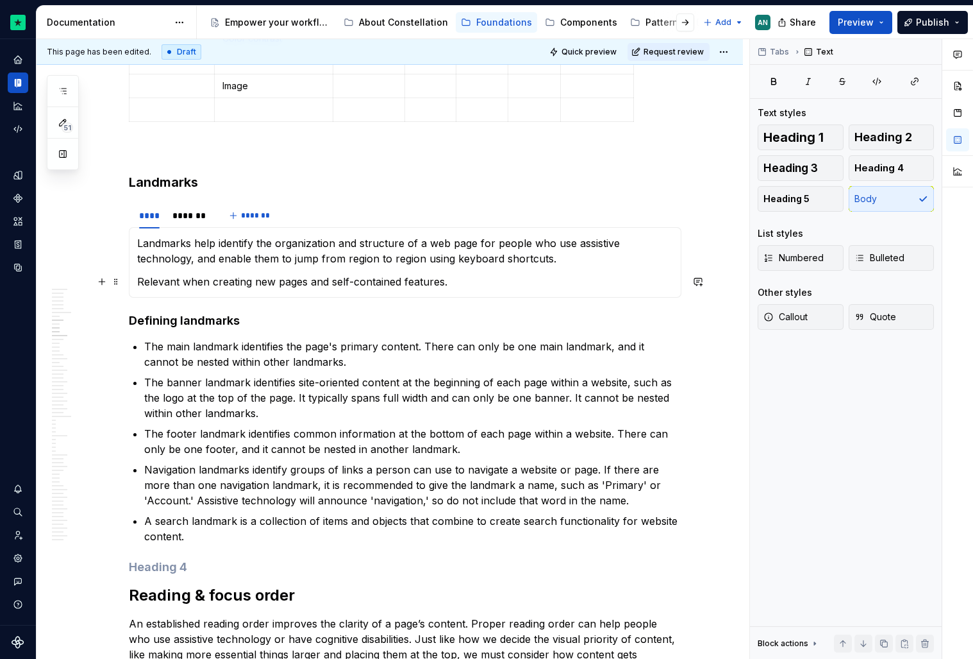
click at [562, 287] on p "Relevant when creating new pages and self-contained features." at bounding box center [405, 281] width 536 height 15
click at [191, 215] on div "*******" at bounding box center [190, 215] width 35 height 13
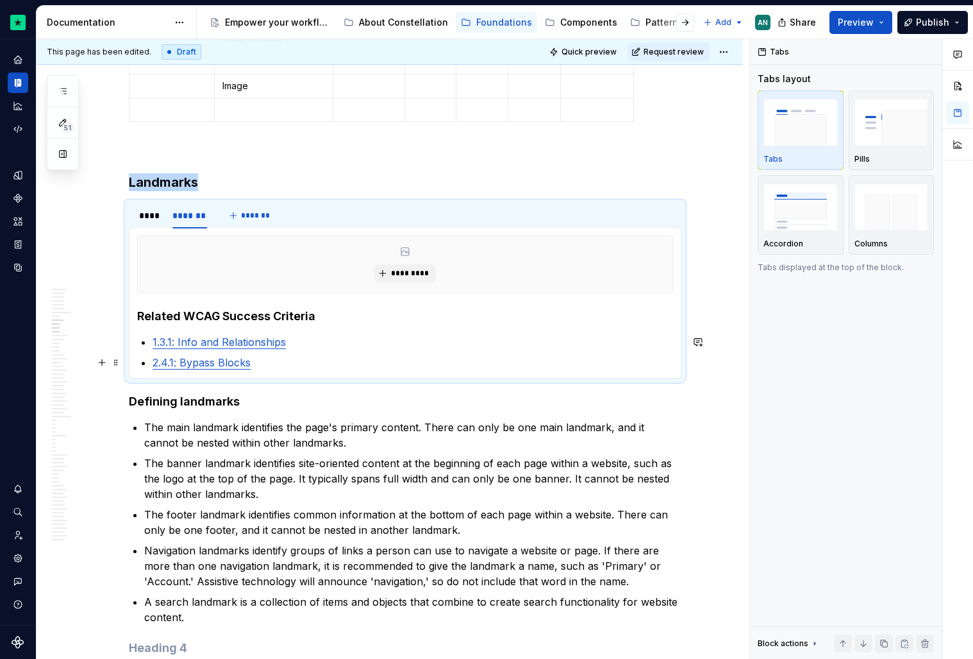
click at [328, 352] on ul "1.3.1: Info and Relationships 2.4.1: Bypass Blocks" at bounding box center [413, 352] width 521 height 36
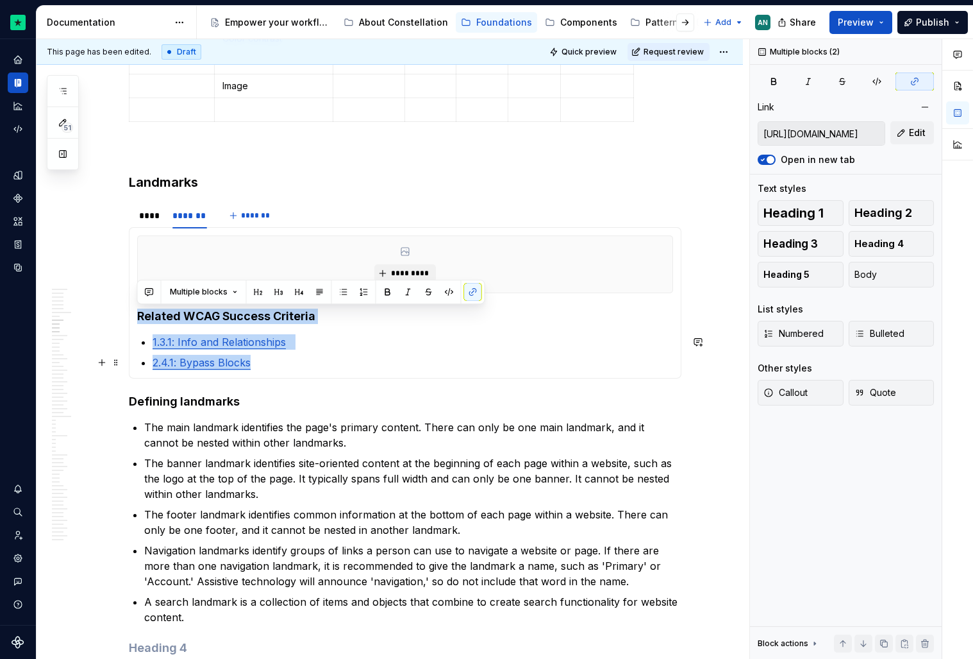
drag, startPoint x: 137, startPoint y: 314, endPoint x: 342, endPoint y: 367, distance: 211.2
click at [342, 367] on section-item-column "********* Related WCAG Success Criteria 1.3.1: Info and Relationships 2.4.1: By…" at bounding box center [405, 302] width 536 height 135
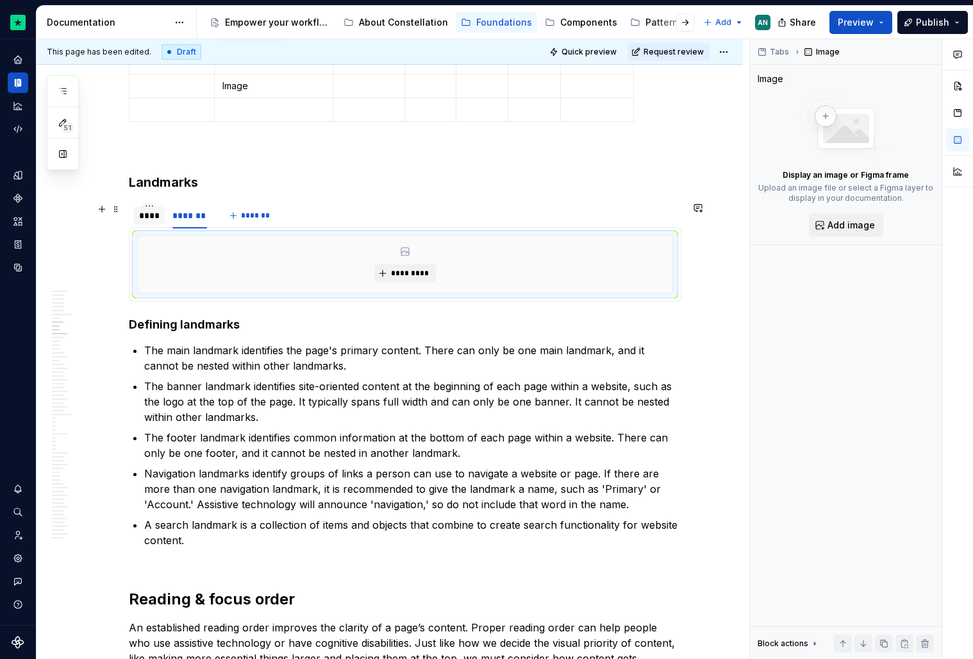
click at [150, 215] on div "****" at bounding box center [149, 215] width 21 height 13
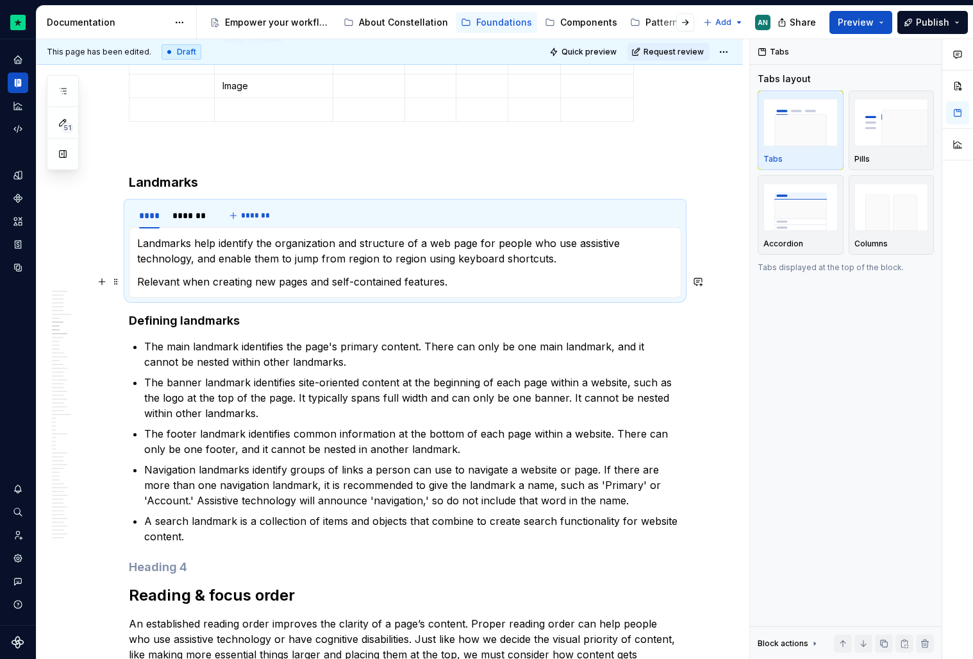
click at [473, 278] on p "Relevant when creating new pages and self-contained features." at bounding box center [405, 281] width 536 height 15
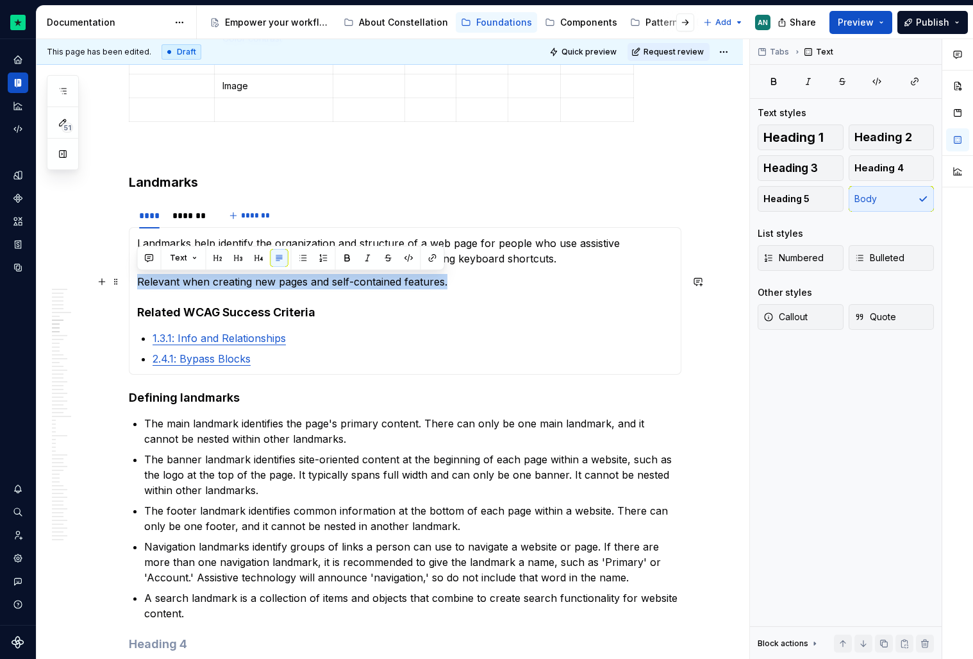
drag, startPoint x: 467, startPoint y: 286, endPoint x: 137, endPoint y: 285, distance: 330.3
click at [137, 285] on p "Relevant when creating new pages and self-contained features." at bounding box center [405, 281] width 536 height 15
drag, startPoint x: 178, startPoint y: 280, endPoint x: 132, endPoint y: 280, distance: 46.2
click at [132, 280] on div "Landmarks help identify the organization and structure of a web page for people…" at bounding box center [405, 300] width 553 height 147
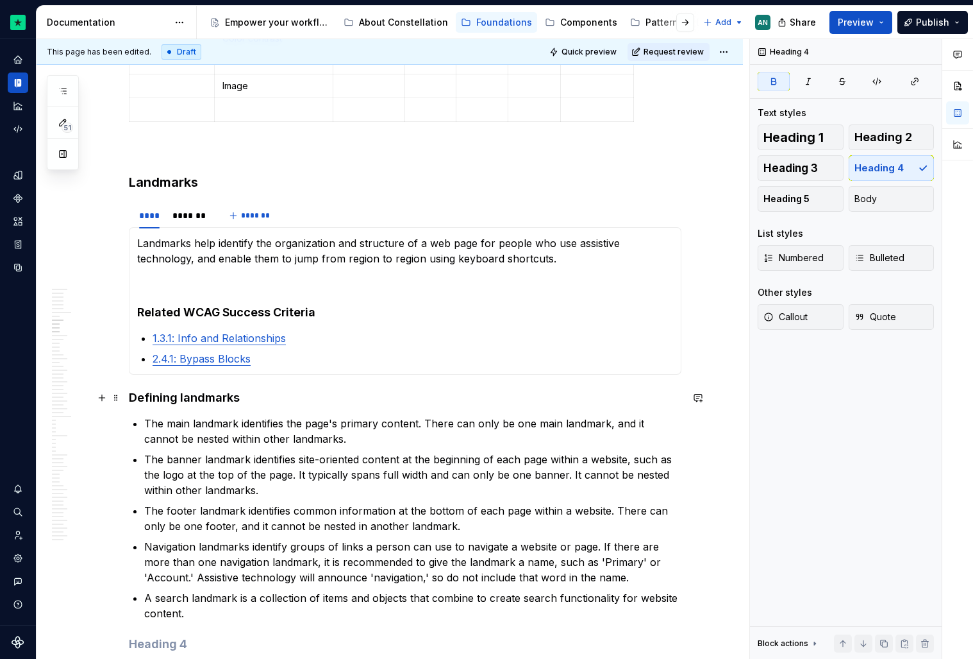
click at [240, 395] on h4 "Defining landmarks" at bounding box center [405, 397] width 553 height 15
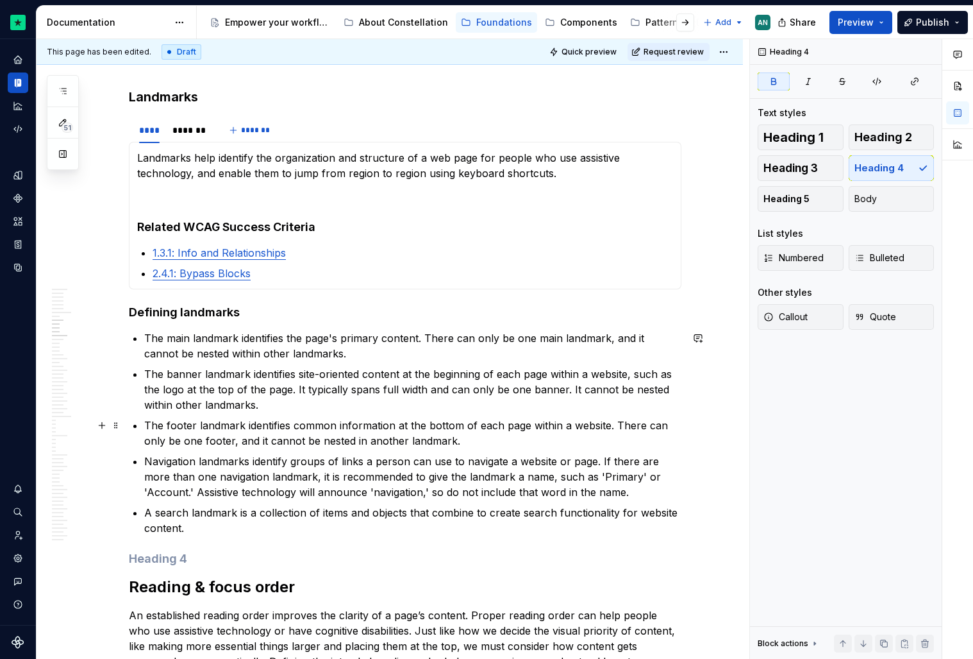
scroll to position [1118, 0]
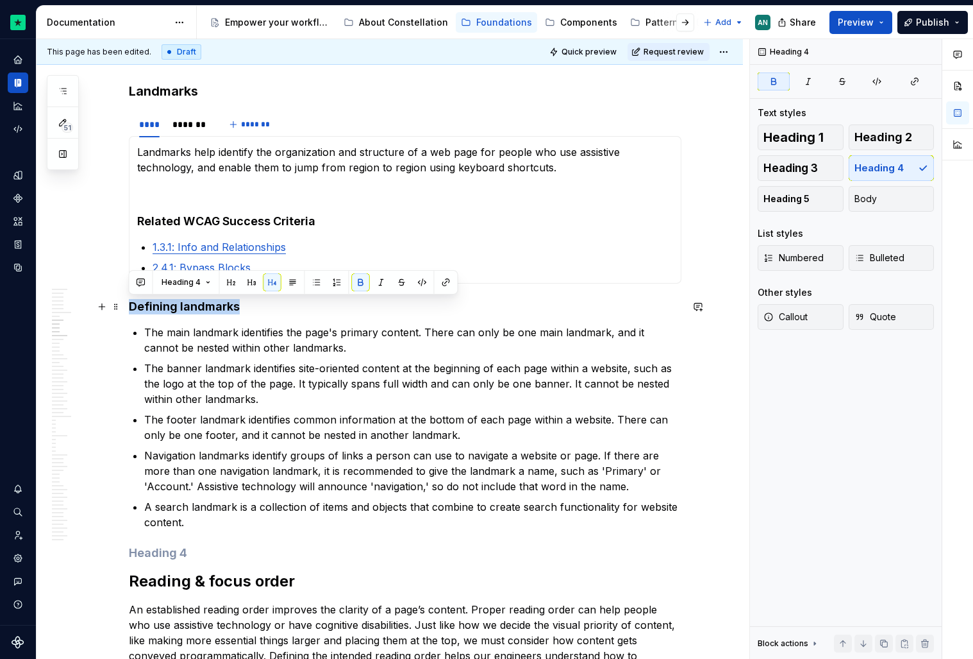
drag, startPoint x: 130, startPoint y: 305, endPoint x: 332, endPoint y: 310, distance: 201.4
click at [332, 310] on h4 "Defining landmarks" at bounding box center [405, 306] width 553 height 15
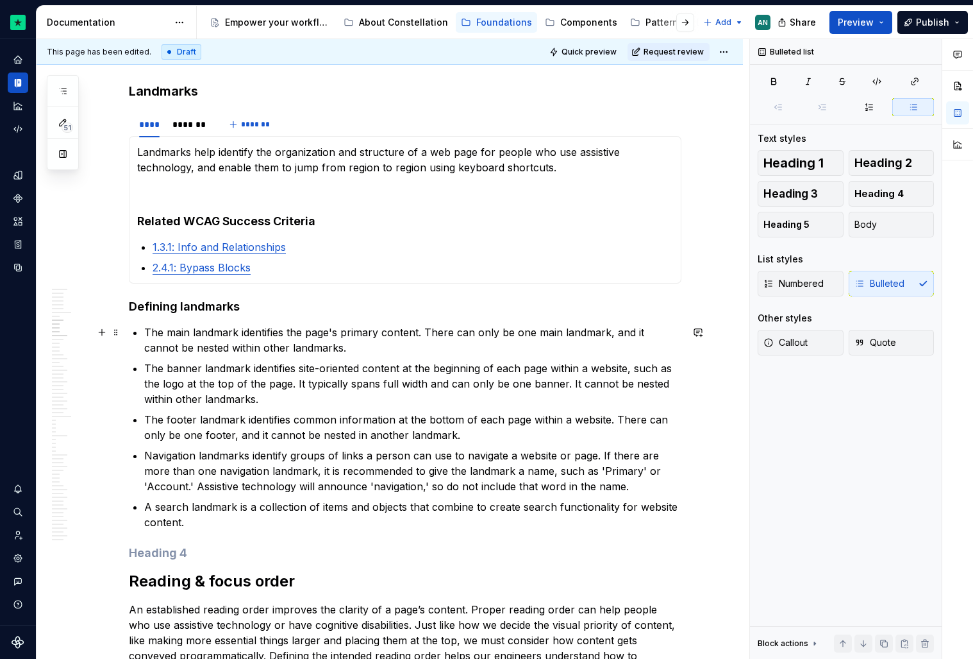
click at [166, 331] on p "The main landmark identifies the page's primary content. There can only be one …" at bounding box center [412, 339] width 537 height 31
click at [478, 364] on p "The banner landmark identifies site-oriented content at the beginning of each p…" at bounding box center [412, 383] width 537 height 46
click at [305, 339] on p "The main landmark identifies the page's primary content. There can only be one …" at bounding box center [412, 339] width 537 height 31
click at [427, 375] on p "The banner landmark identifies site-oriented content at the beginning of each p…" at bounding box center [412, 383] width 537 height 46
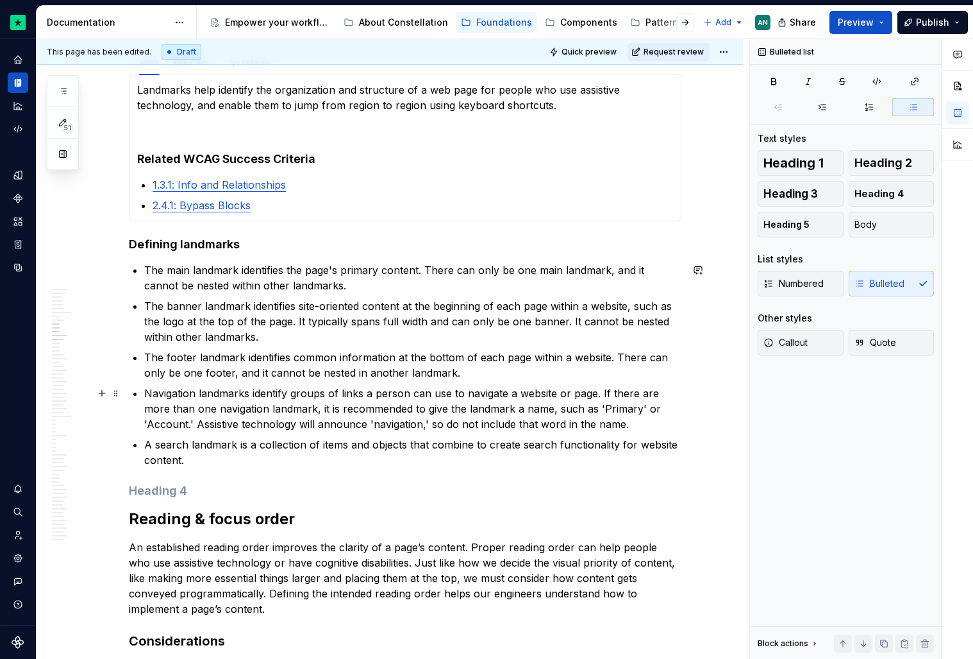
scroll to position [1181, 0]
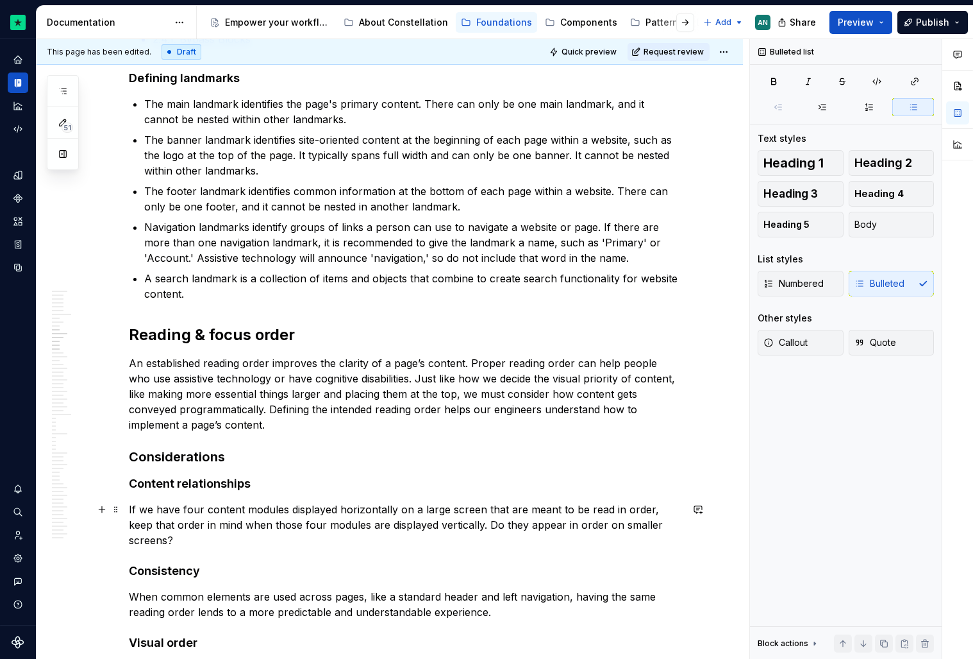
scroll to position [1343, 0]
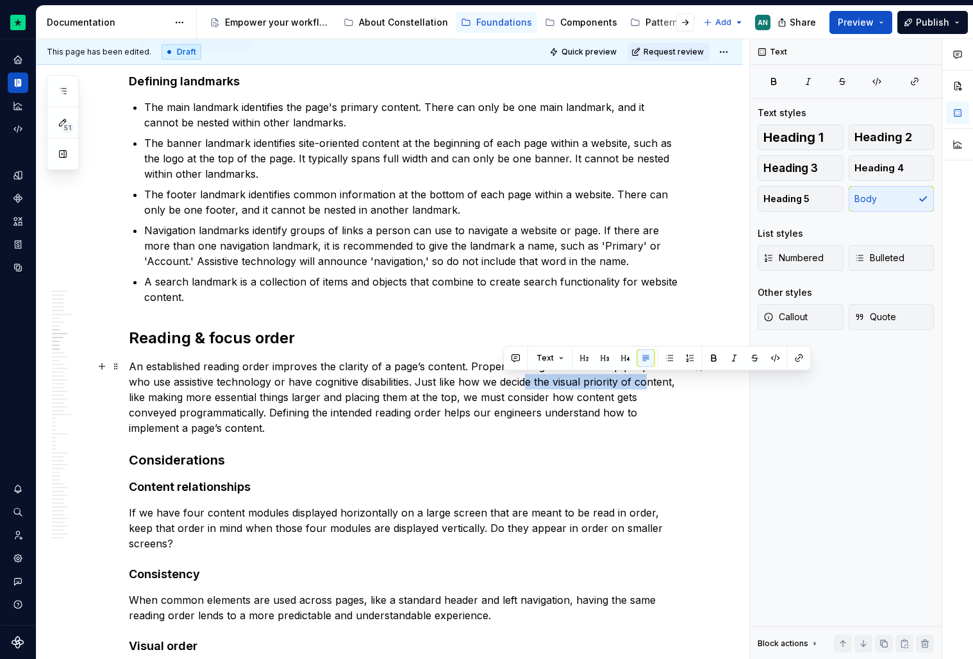
drag, startPoint x: 501, startPoint y: 379, endPoint x: 625, endPoint y: 382, distance: 123.2
click at [625, 382] on p "An established reading order improves the clarity of a page’s content. Proper r…" at bounding box center [405, 396] width 553 height 77
click at [625, 407] on p "An established reading order improves the clarity of a page’s content. Proper r…" at bounding box center [405, 396] width 553 height 77
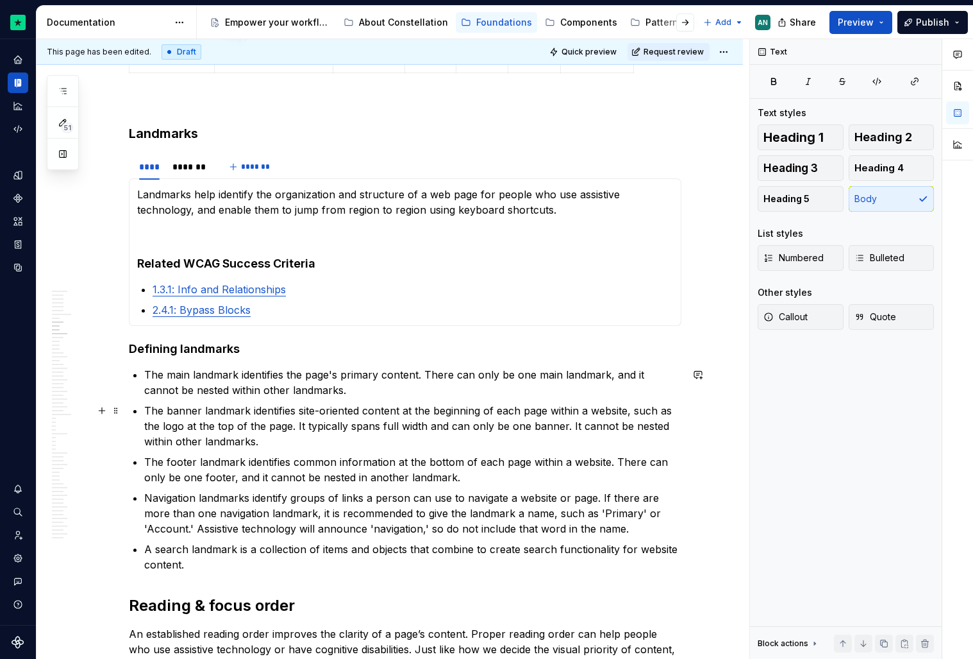
scroll to position [1077, 0]
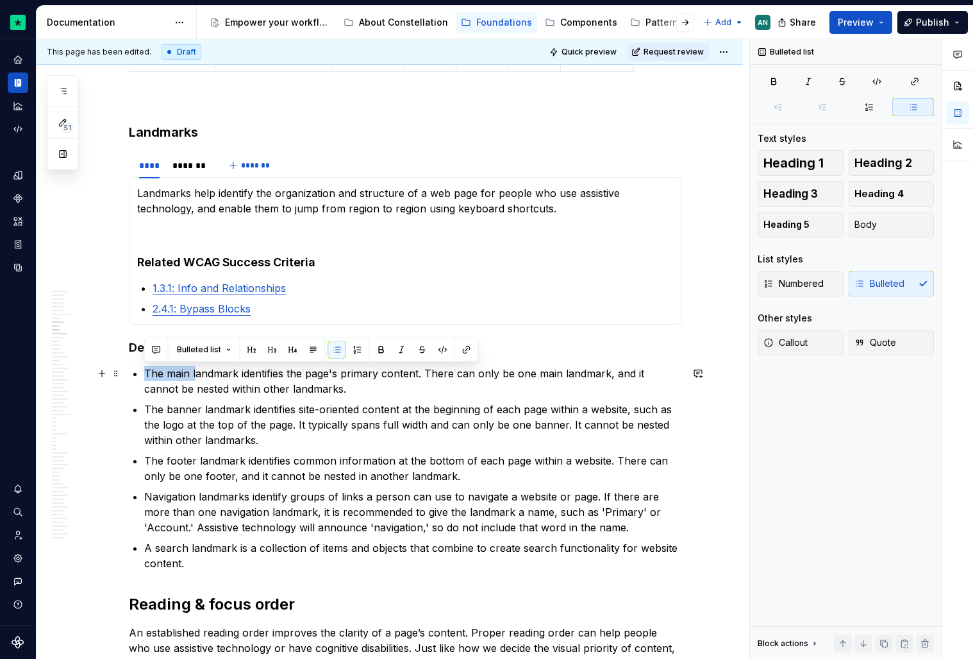
drag, startPoint x: 145, startPoint y: 376, endPoint x: 193, endPoint y: 373, distance: 48.2
click at [193, 373] on p "The main landmark identifies the page's primary content. There can only be one …" at bounding box center [412, 381] width 537 height 31
click at [232, 419] on p "The banner landmark identifies site-oriented content at the beginning of each p…" at bounding box center [412, 424] width 537 height 46
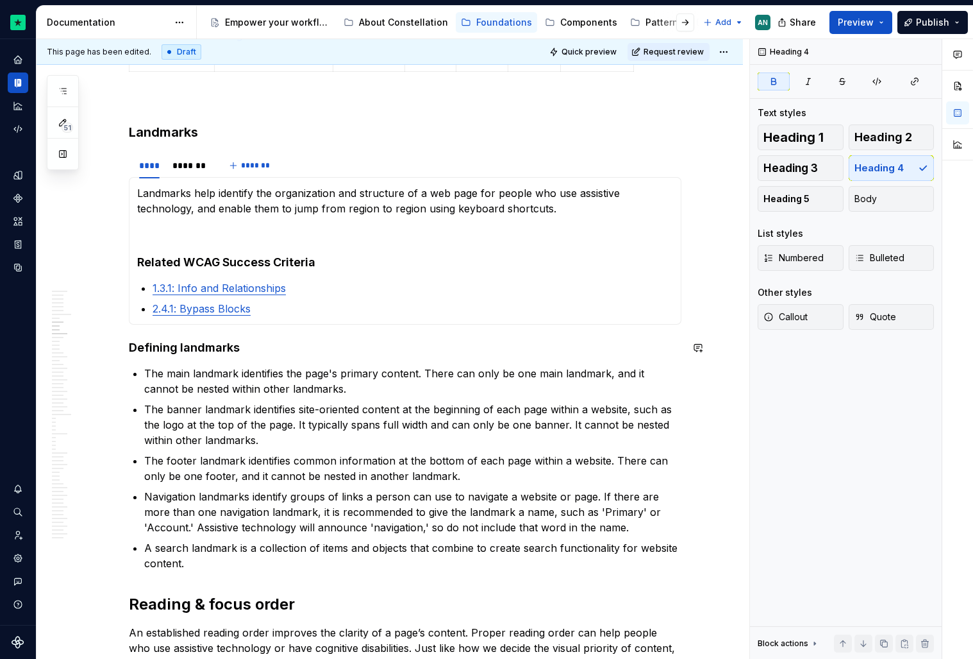
click at [262, 353] on h4 "Defining landmarks" at bounding box center [405, 347] width 553 height 15
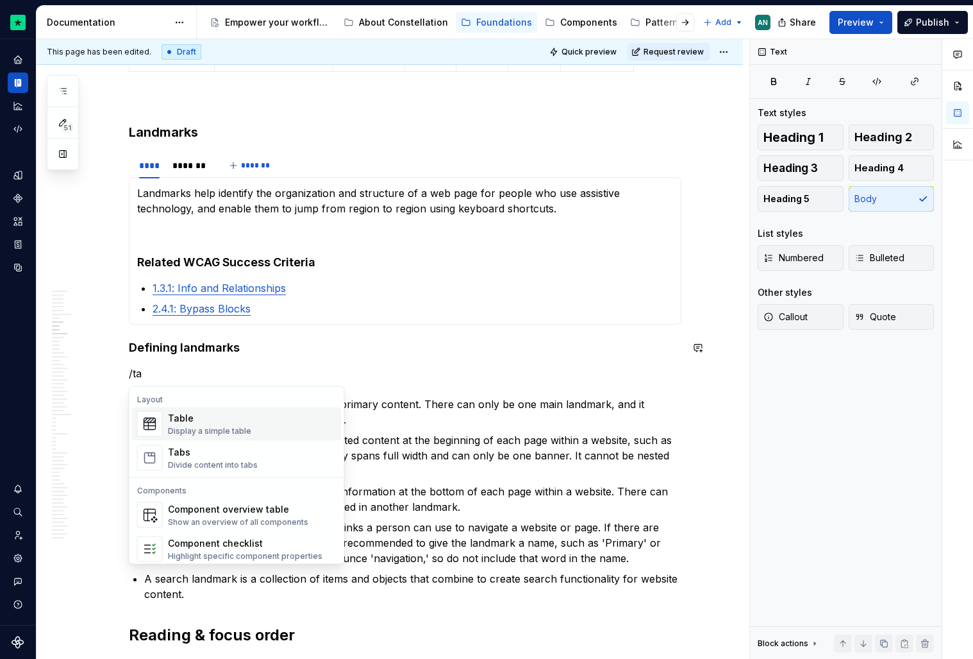
click at [217, 419] on div "Table" at bounding box center [209, 418] width 83 height 13
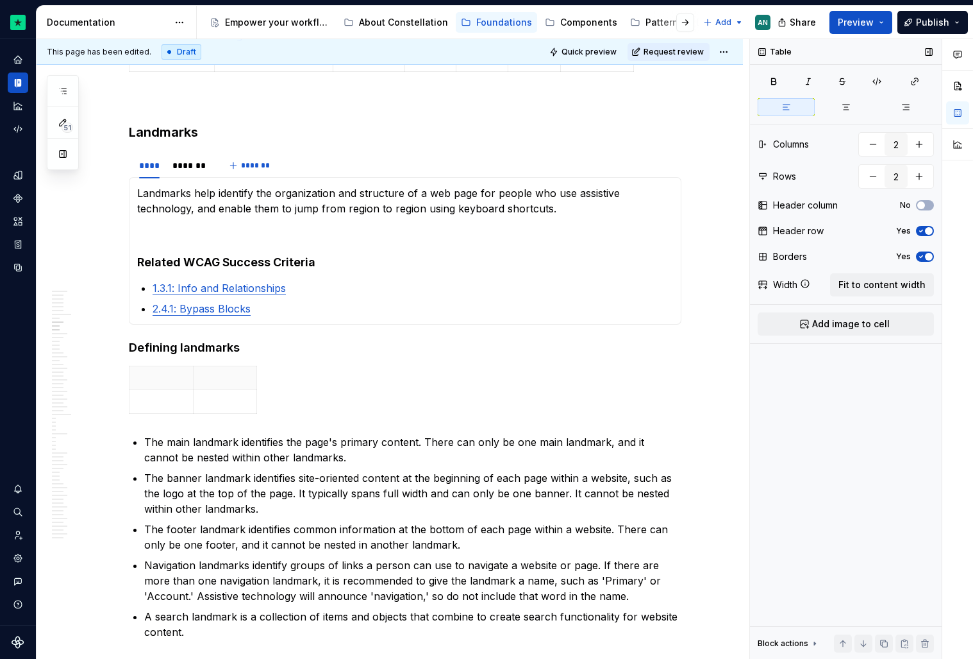
click at [927, 234] on button "Yes" at bounding box center [925, 231] width 18 height 10
click at [927, 204] on button "No" at bounding box center [925, 205] width 18 height 10
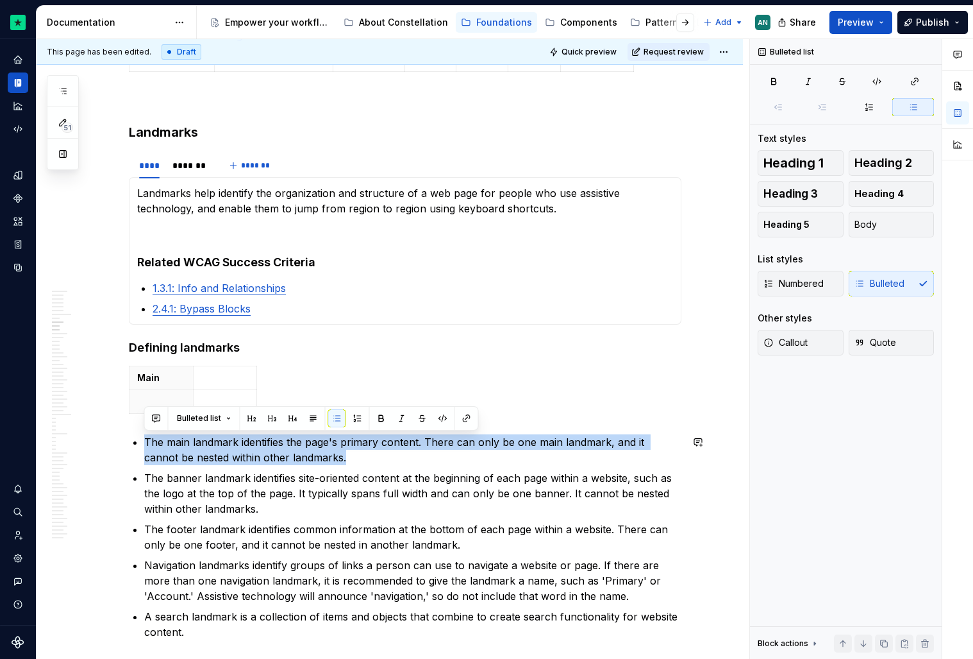
drag, startPoint x: 370, startPoint y: 458, endPoint x: 134, endPoint y: 432, distance: 237.4
copy p "The main landmark identifies the page's primary content. There can only be one …"
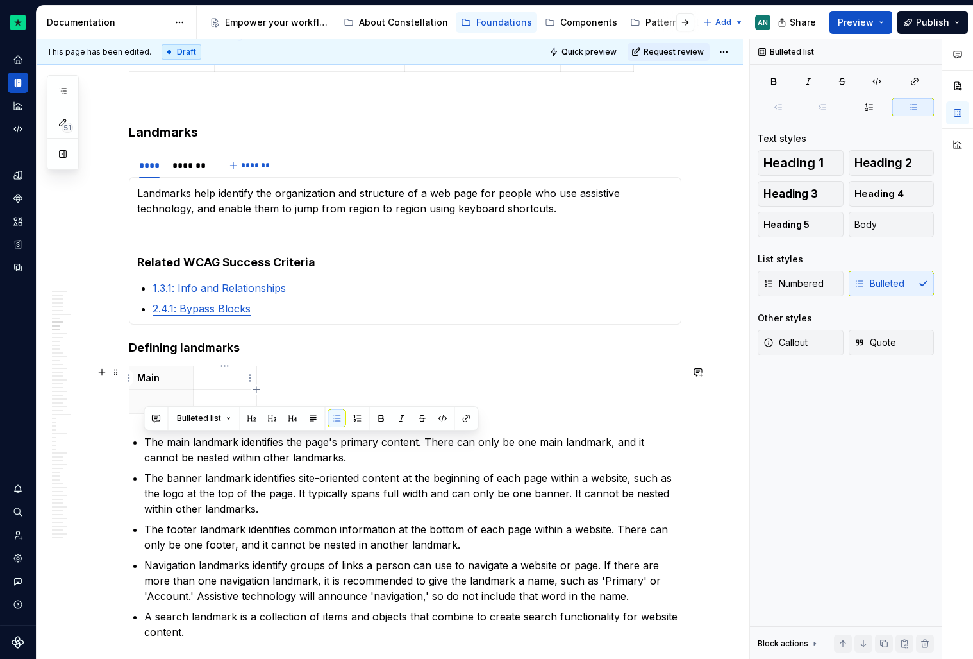
click at [201, 382] on p "To enrich screen reader interactions, please activate Accessibility in Grammarl…" at bounding box center [225, 377] width 48 height 13
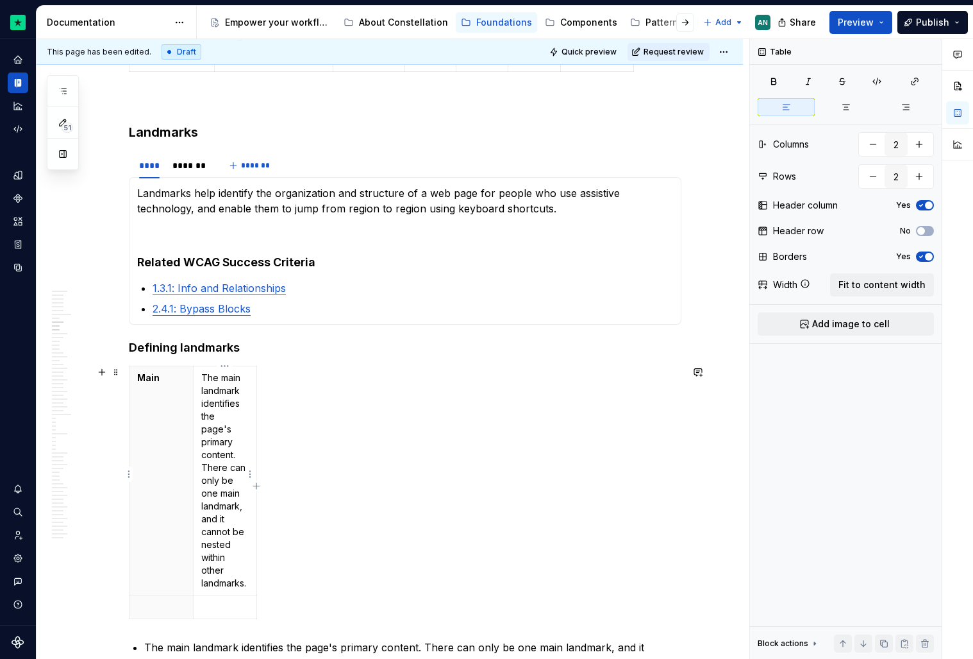
click at [224, 376] on p "The main landmark identifies the page's primary content. There can only be one …" at bounding box center [225, 480] width 48 height 218
click at [888, 289] on span "Fit to content width" at bounding box center [882, 284] width 87 height 13
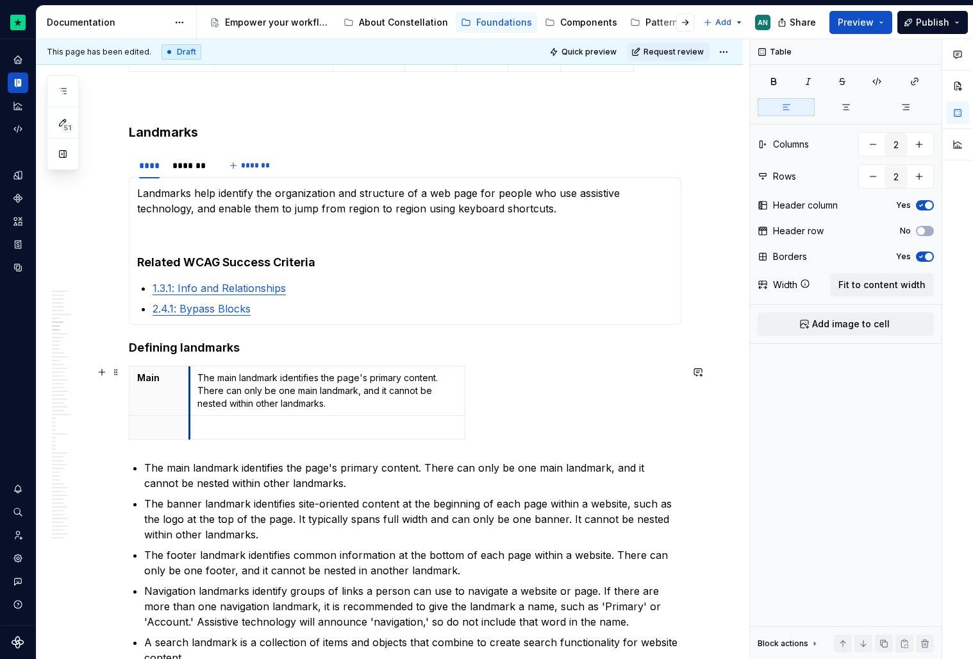
type textarea "*"
drag, startPoint x: 405, startPoint y: 388, endPoint x: 190, endPoint y: 389, distance: 214.8
drag, startPoint x: 285, startPoint y: 378, endPoint x: 199, endPoint y: 378, distance: 85.3
click at [199, 378] on p "The main landmark identifies the page's primary content. There can only be one …" at bounding box center [329, 390] width 260 height 38
drag, startPoint x: 410, startPoint y: 380, endPoint x: 362, endPoint y: 378, distance: 48.2
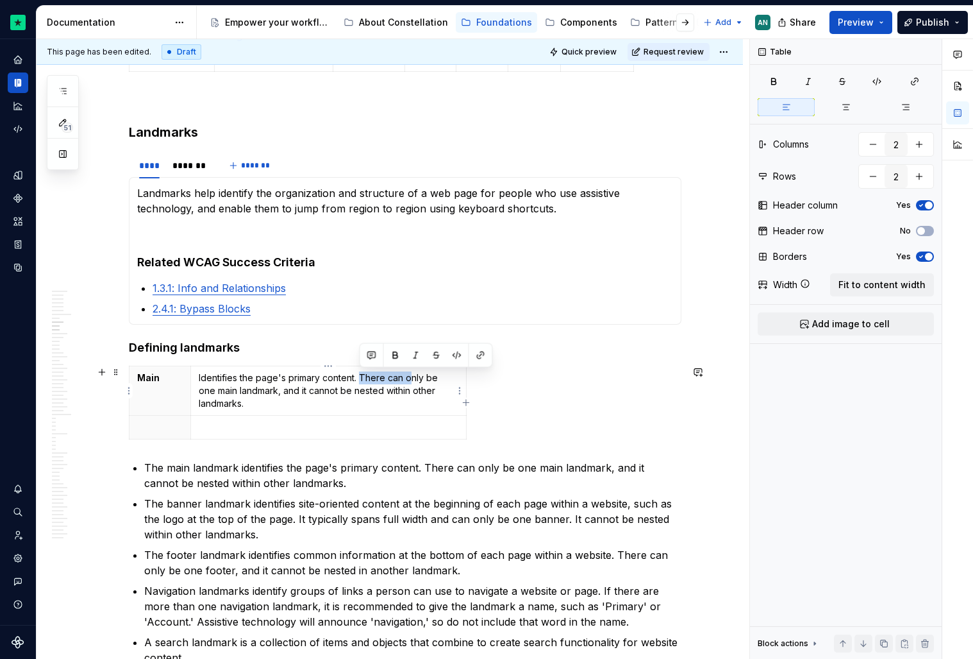
click at [362, 378] on p "Identifies the page's primary content. There can only be one main landmark, and…" at bounding box center [329, 390] width 260 height 38
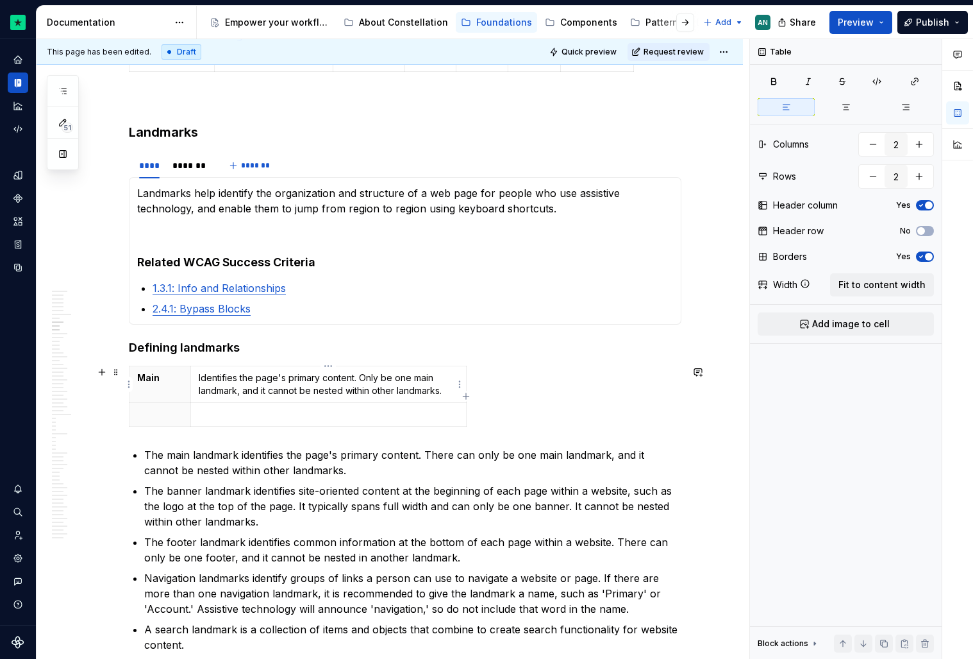
click at [397, 376] on p "Identifies the page's primary content. Only be one main landmark, and it cannot…" at bounding box center [329, 384] width 260 height 26
drag, startPoint x: 422, startPoint y: 377, endPoint x: 400, endPoint y: 376, distance: 22.5
click at [400, 376] on p "Identifies the page's primary content. Only one main landmark, and it cannot be…" at bounding box center [329, 384] width 260 height 26
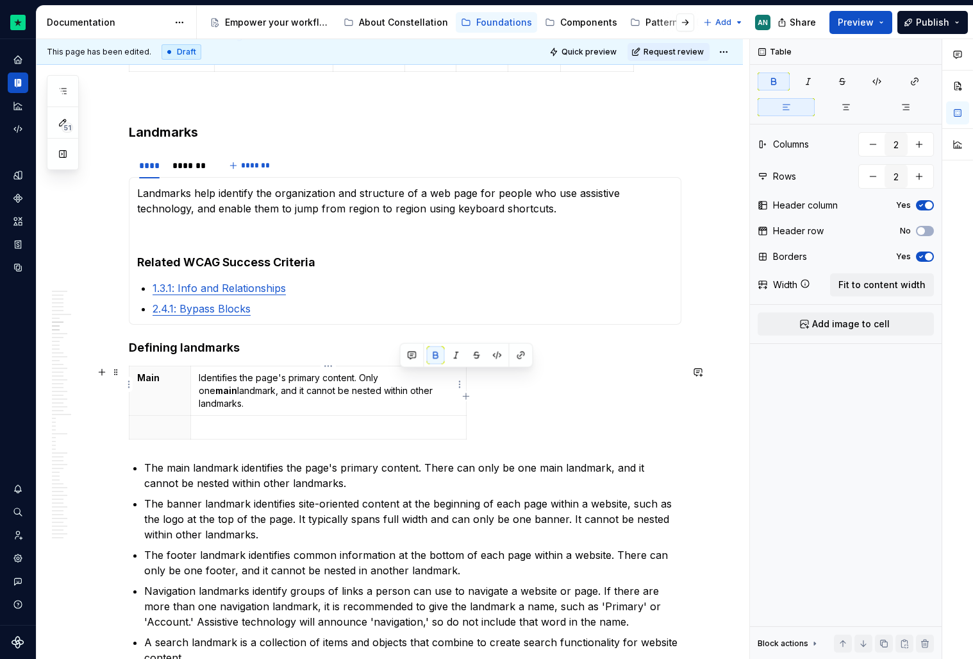
click at [239, 393] on p "Identifies the page's primary content. Only one main landmark, and it cannot be…" at bounding box center [329, 390] width 260 height 38
click at [533, 391] on div "Main Identifies the page's primary content. Only one main landmark can exist pe…" at bounding box center [405, 405] width 553 height 79
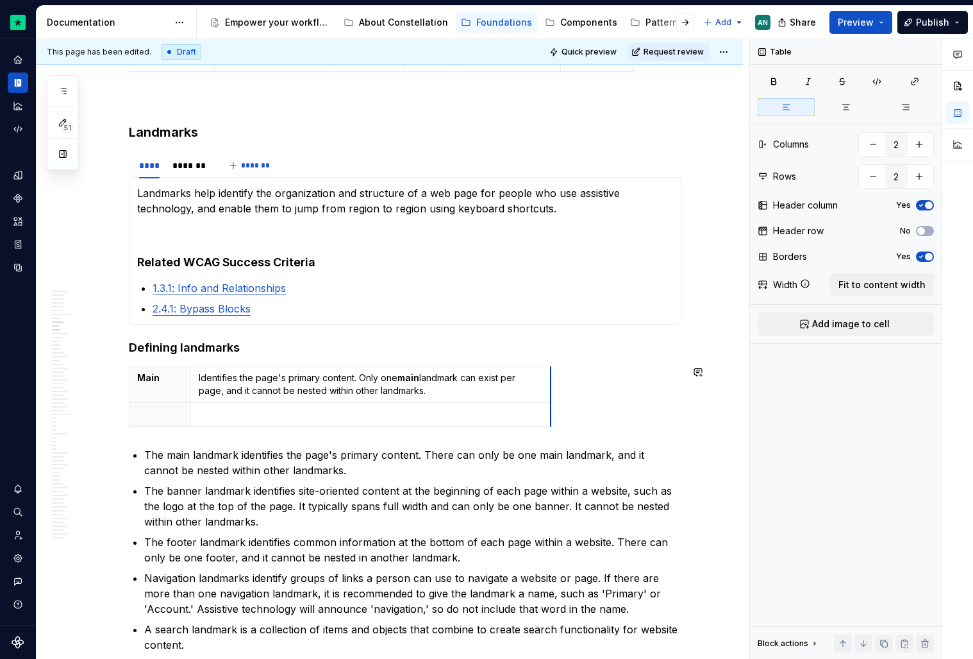
drag, startPoint x: 464, startPoint y: 389, endPoint x: 550, endPoint y: 364, distance: 89.1
click at [147, 412] on p "To enrich screen reader interactions, please activate Accessibility in Grammarl…" at bounding box center [160, 414] width 46 height 13
click at [340, 426] on icon "button" at bounding box center [340, 426] width 6 height 6
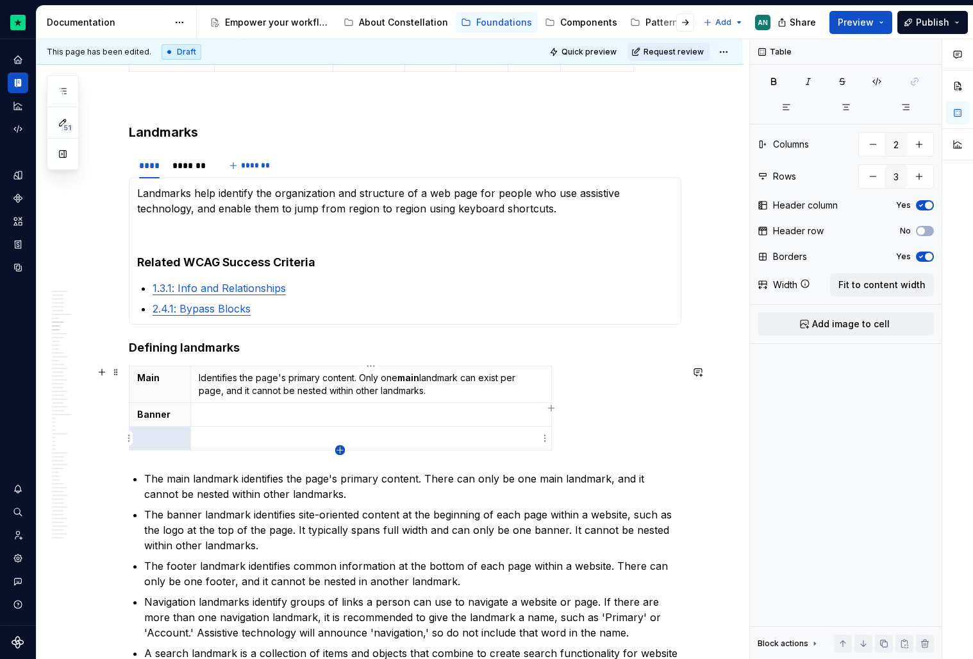
click at [340, 448] on icon "button" at bounding box center [340, 450] width 6 height 6
type input "4"
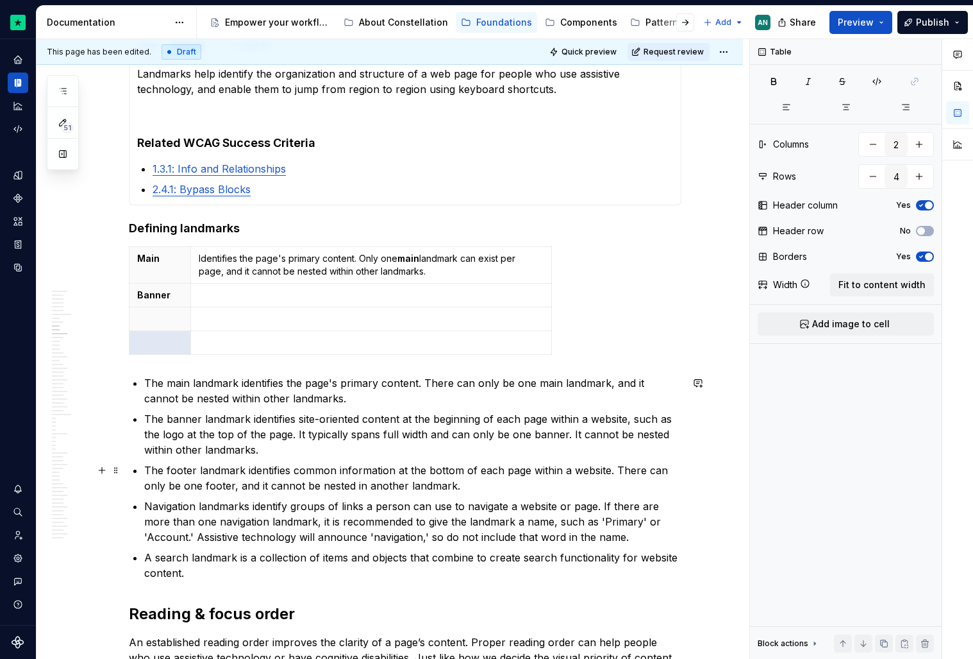
scroll to position [1200, 0]
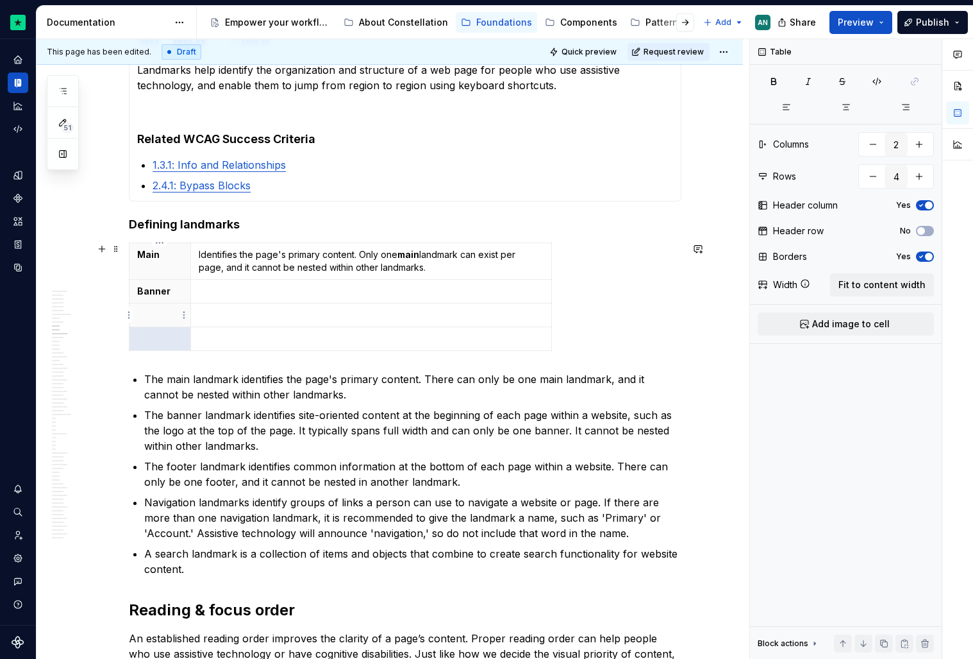
click at [139, 314] on p "To enrich screen reader interactions, please activate Accessibility in Grammarl…" at bounding box center [160, 314] width 46 height 13
type textarea "*"
